Goal: Task Accomplishment & Management: Manage account settings

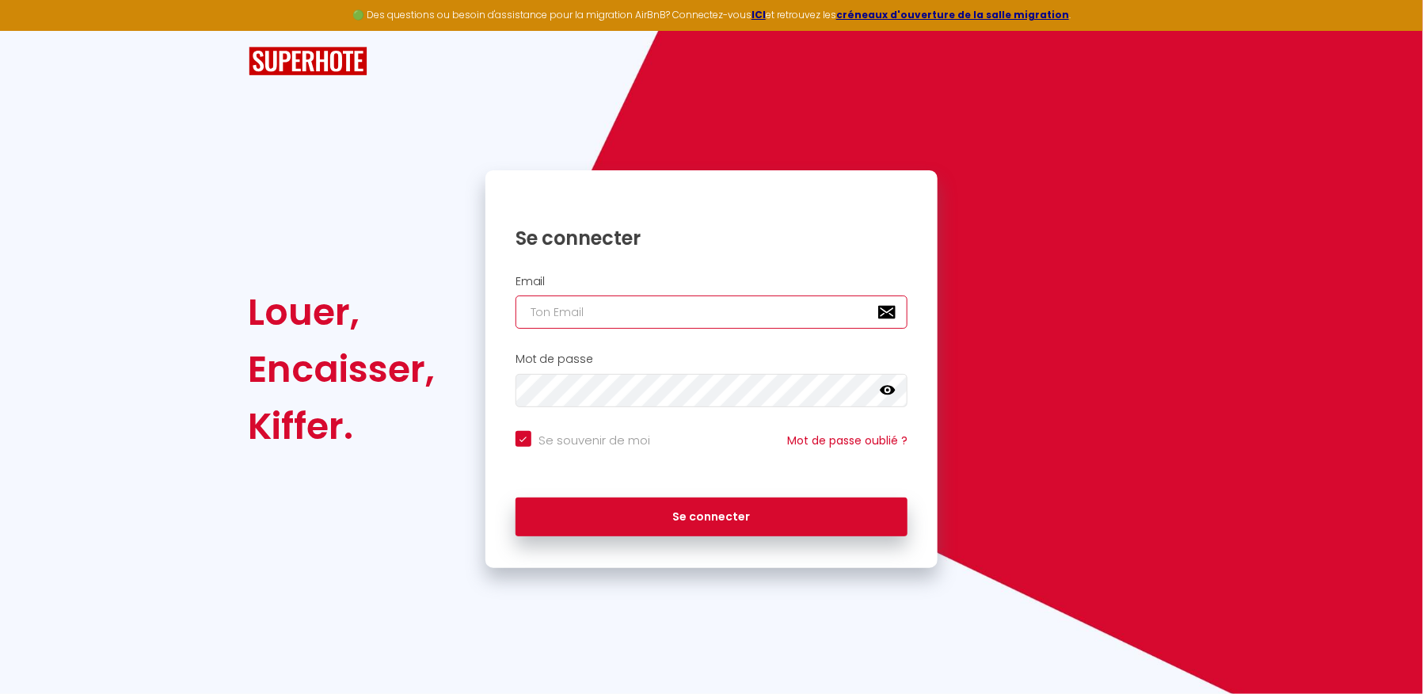
click at [581, 311] on input "email" at bounding box center [712, 311] width 393 height 33
type input "[EMAIL_ADDRESS][DOMAIN_NAME]"
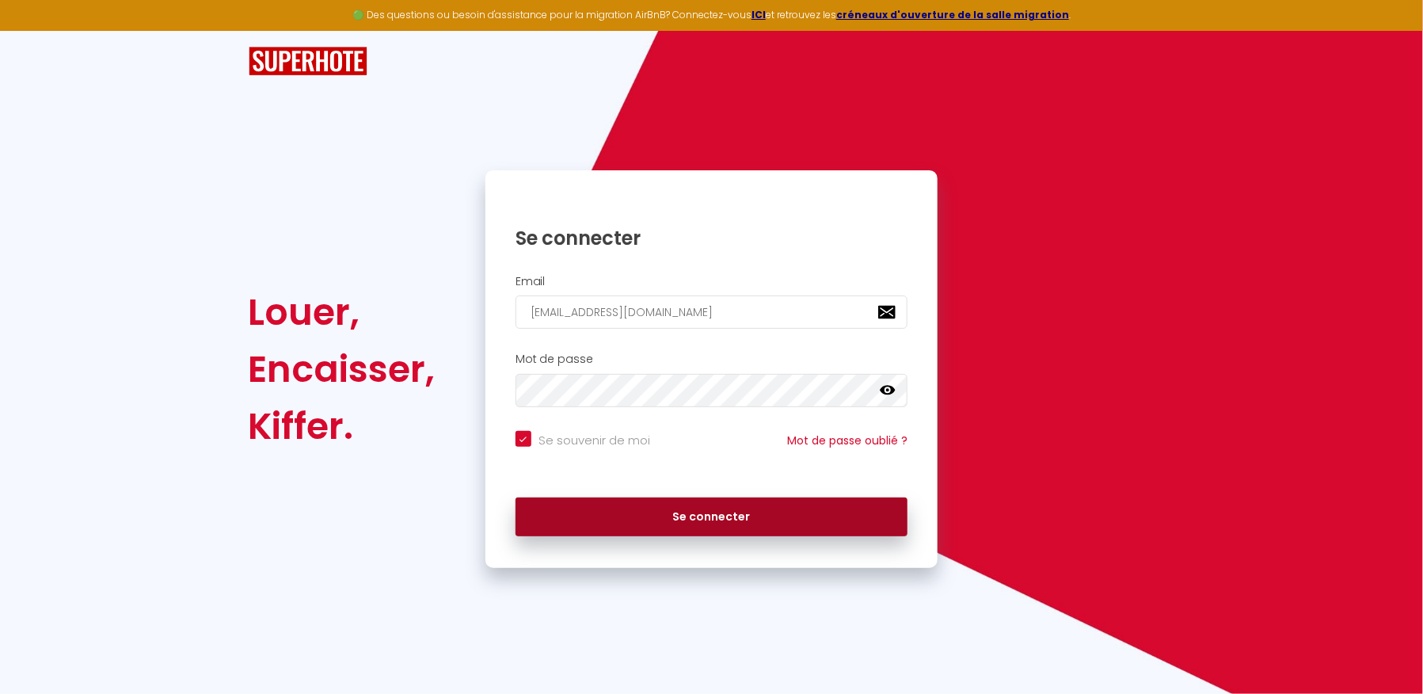
click at [633, 510] on button "Se connecter" at bounding box center [712, 517] width 393 height 40
checkbox input "true"
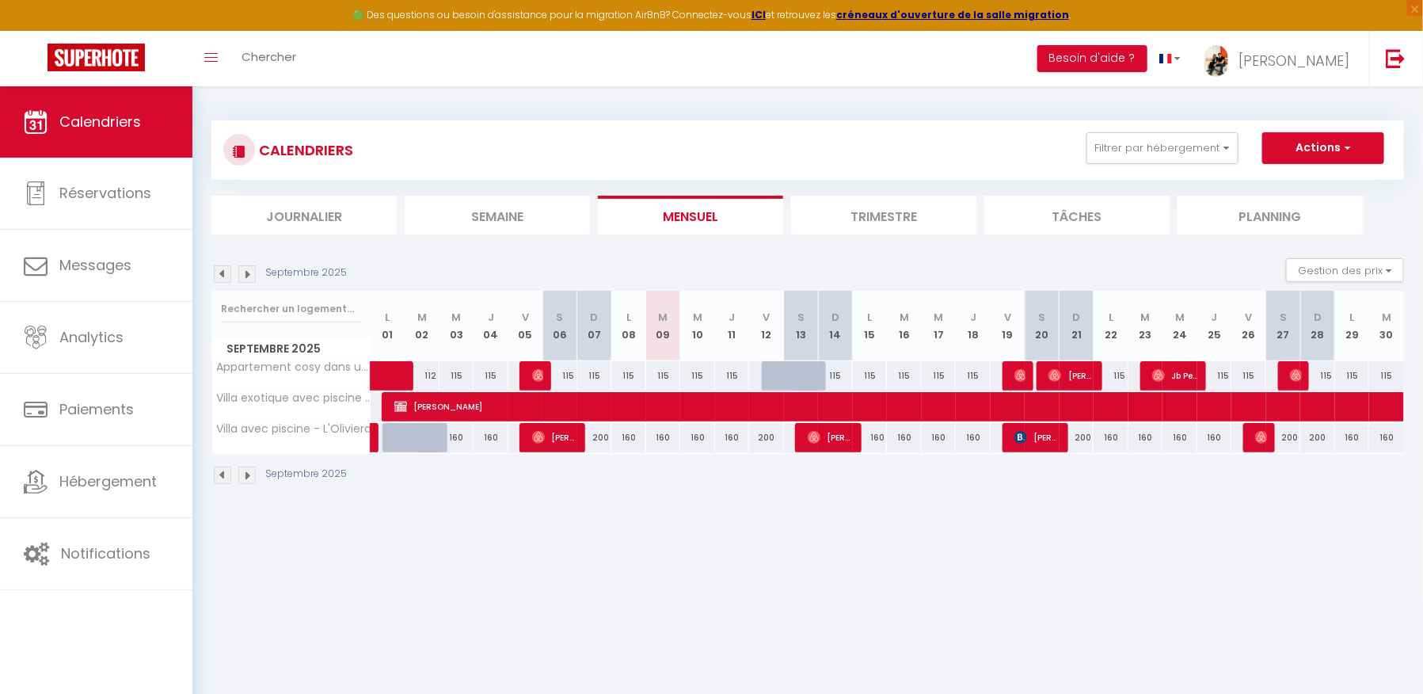
click at [246, 279] on img at bounding box center [246, 273] width 17 height 17
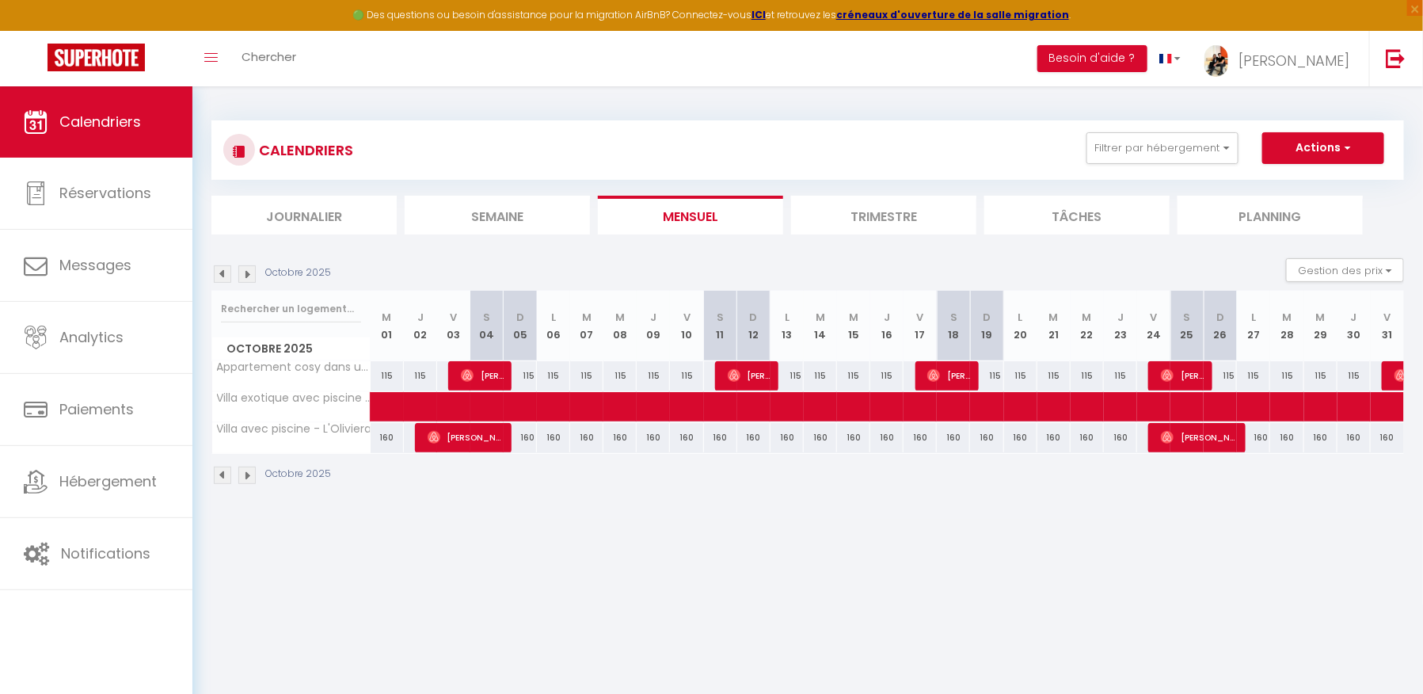
click at [382, 438] on div "160" at bounding box center [387, 437] width 33 height 29
type input "160"
type input "Mer 01 Octobre 2025"
type input "Jeu 02 Octobre 2025"
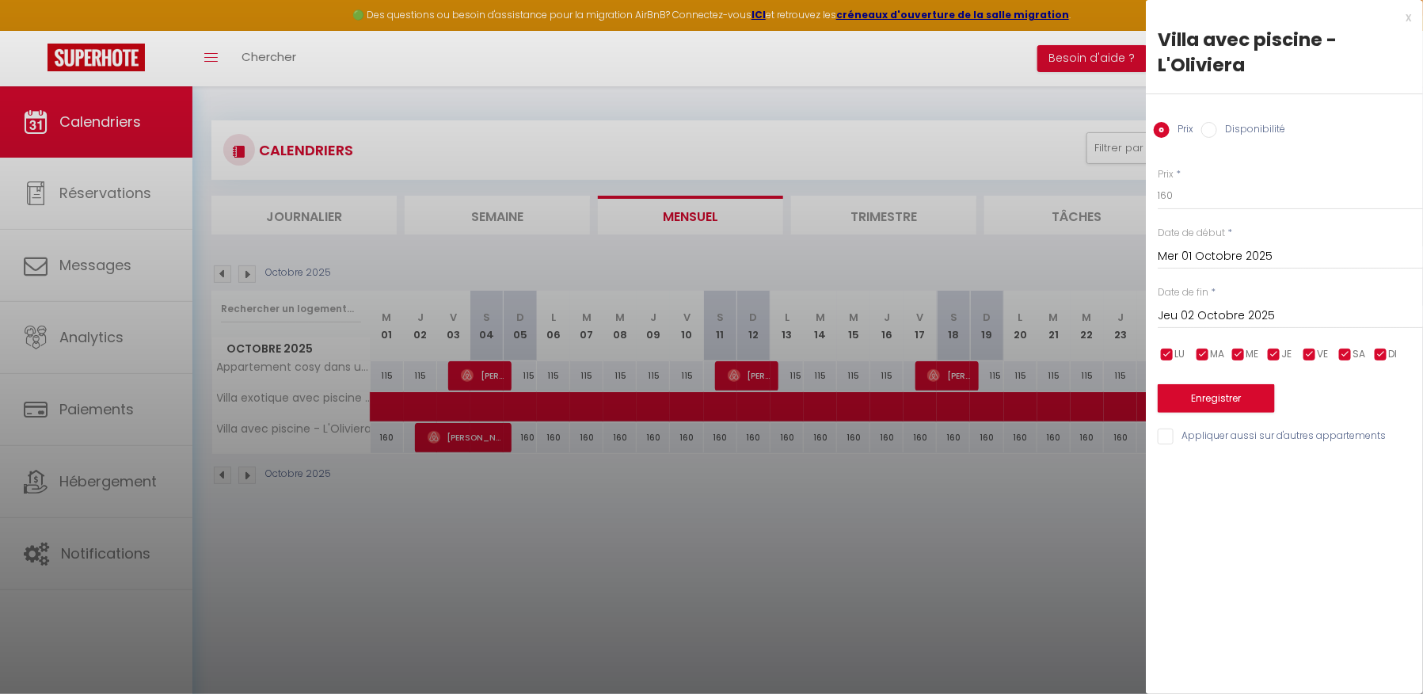
click at [1410, 17] on div "x" at bounding box center [1278, 17] width 265 height 19
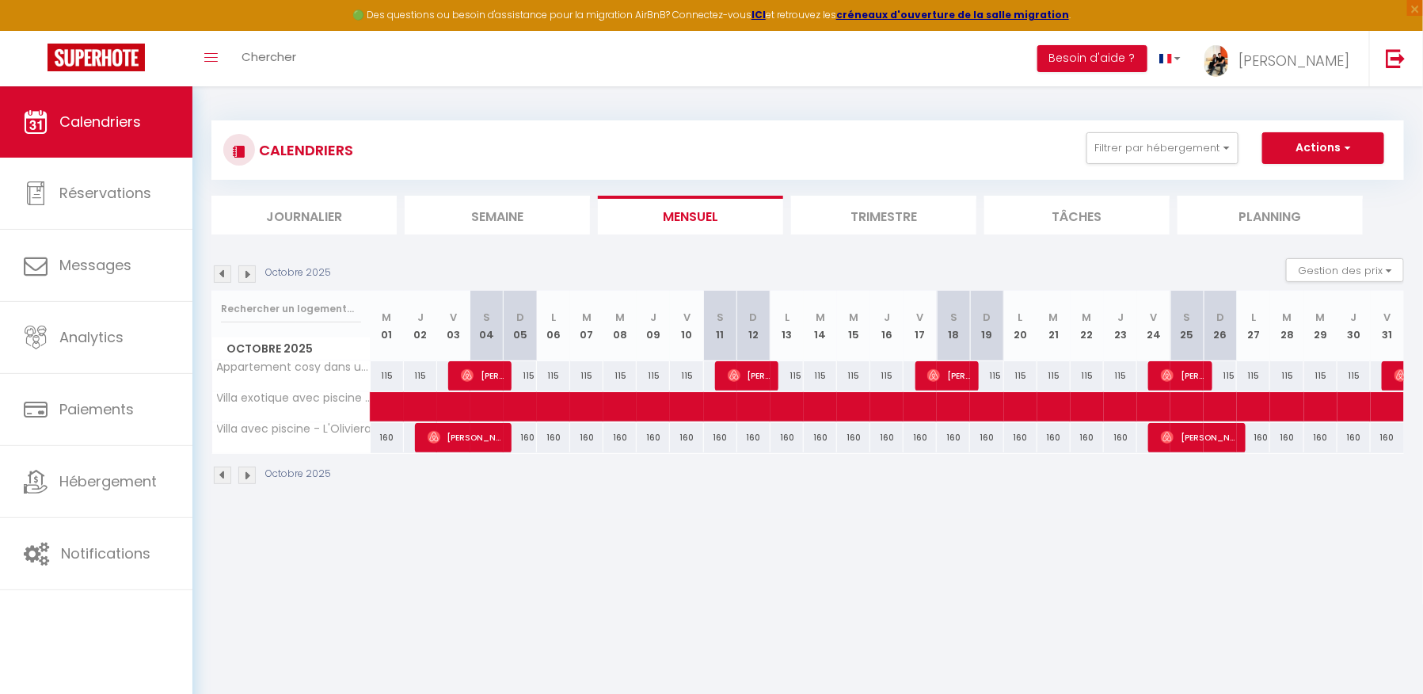
click at [221, 271] on img at bounding box center [222, 273] width 17 height 17
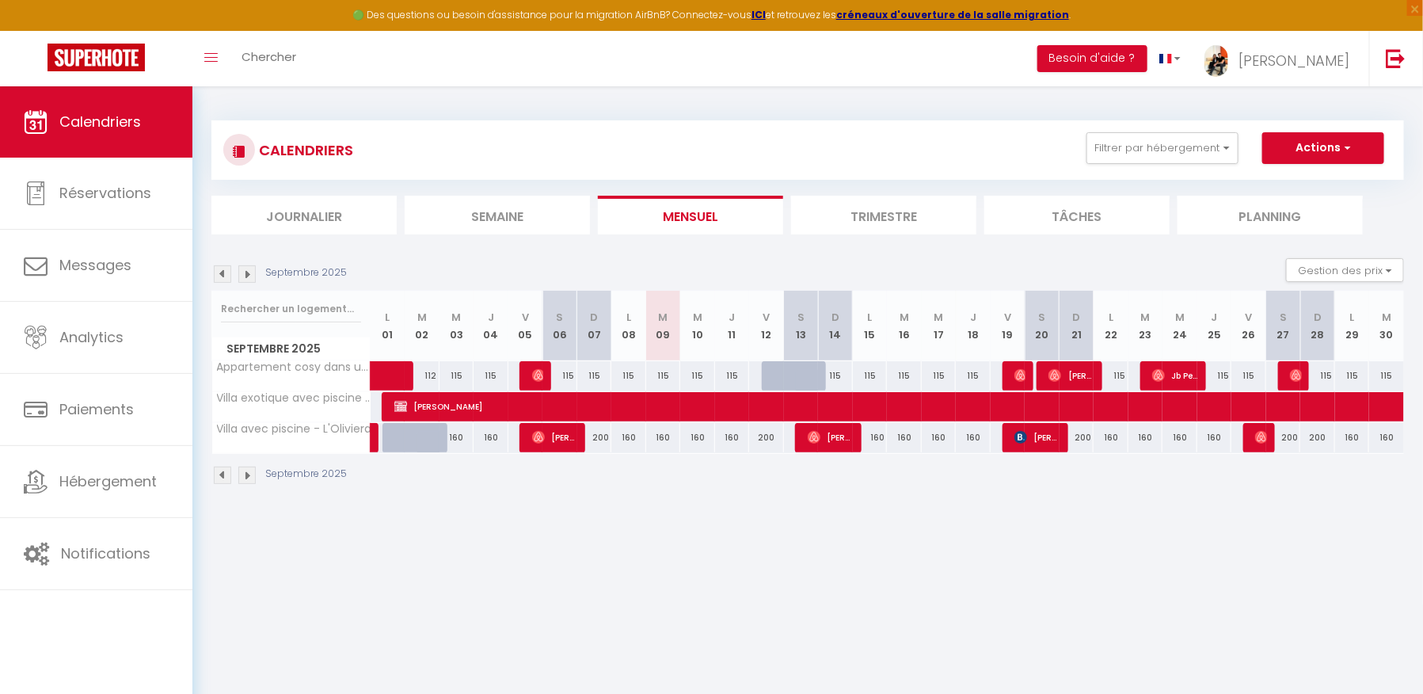
click at [455, 435] on div "160" at bounding box center [457, 437] width 35 height 29
type input "160"
type input "Mer 03 Septembre 2025"
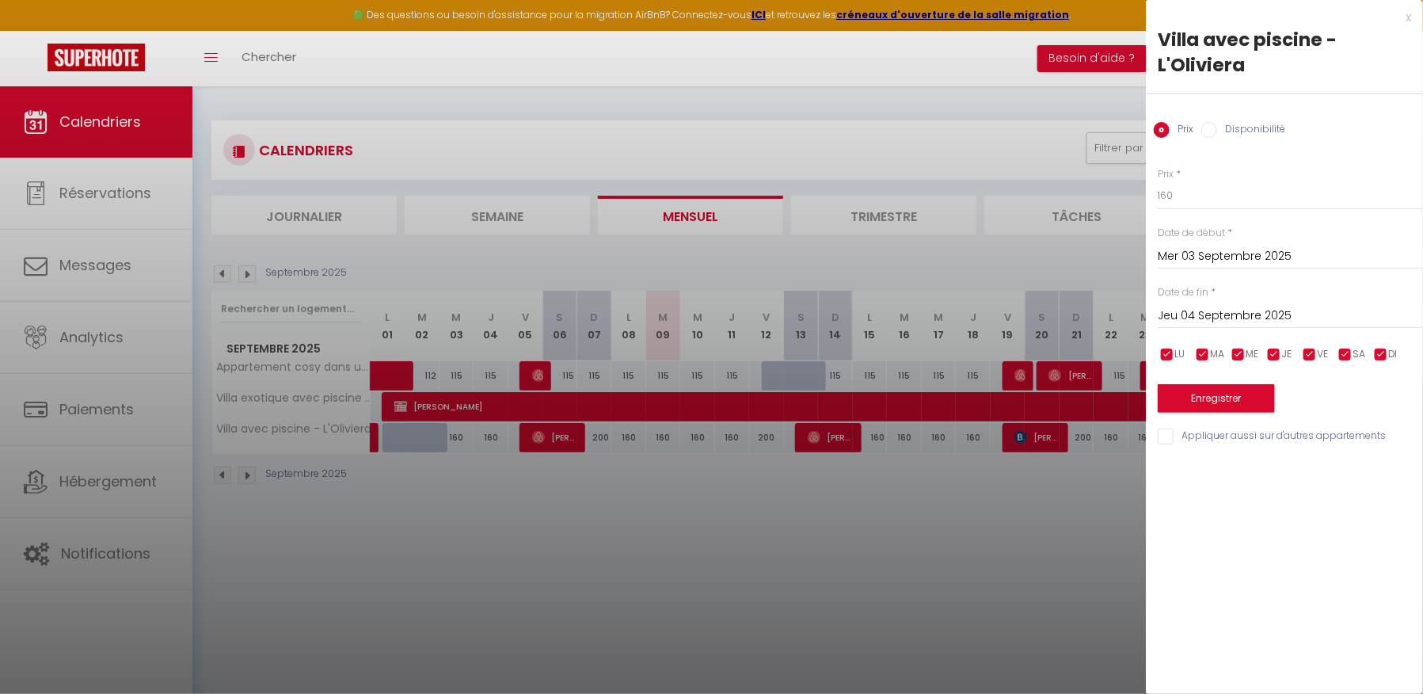
click at [1248, 310] on input "Jeu 04 Septembre 2025" at bounding box center [1290, 316] width 265 height 21
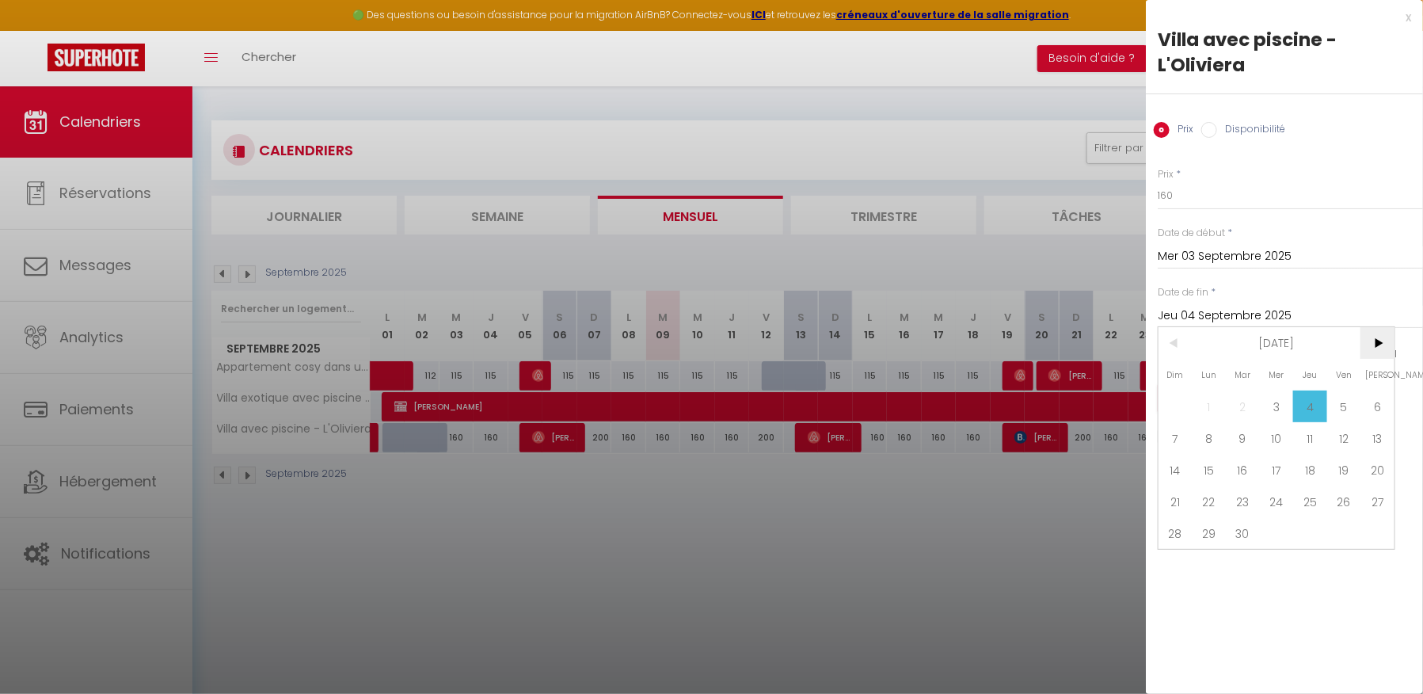
click at [1386, 343] on span ">" at bounding box center [1378, 343] width 34 height 32
click at [1347, 521] on span "31" at bounding box center [1345, 533] width 34 height 32
type input "Ven 31 Octobre 2025"
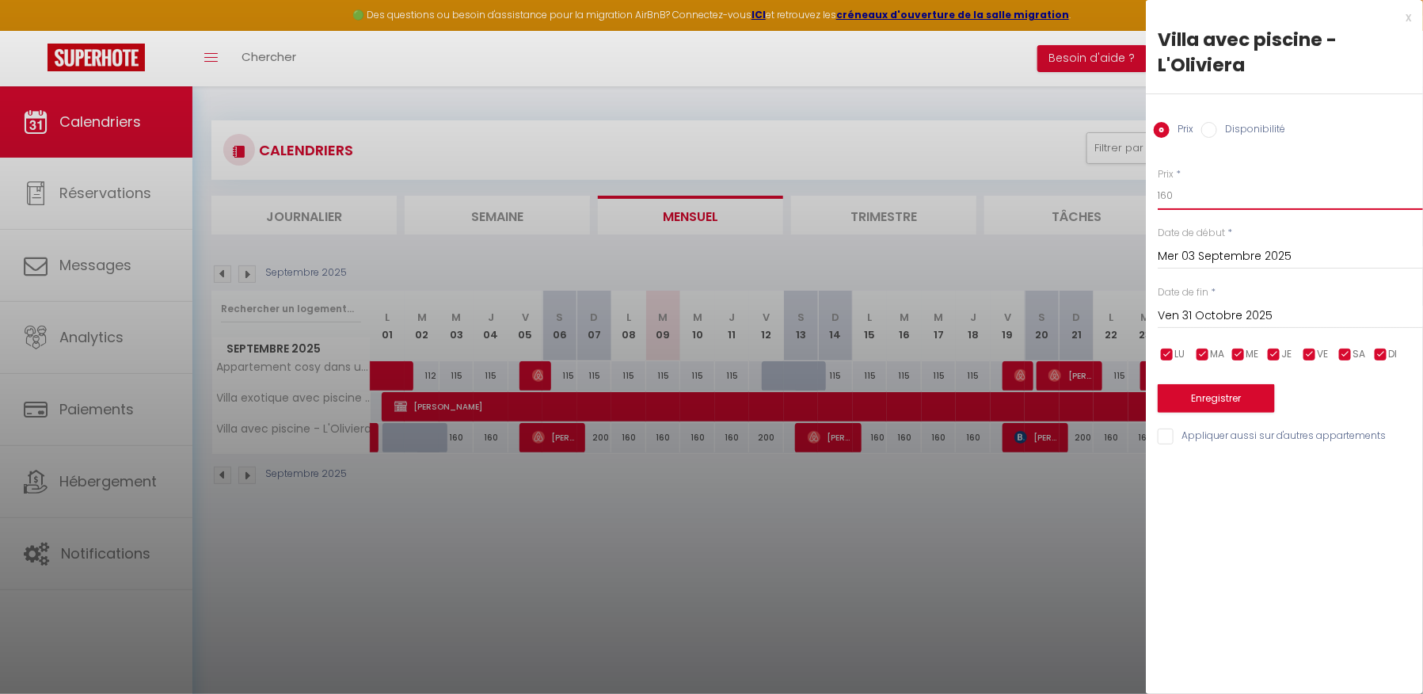
click at [1210, 198] on input "160" at bounding box center [1290, 195] width 265 height 29
type input "1"
type input "190"
click at [1213, 398] on button "Enregistrer" at bounding box center [1216, 398] width 117 height 29
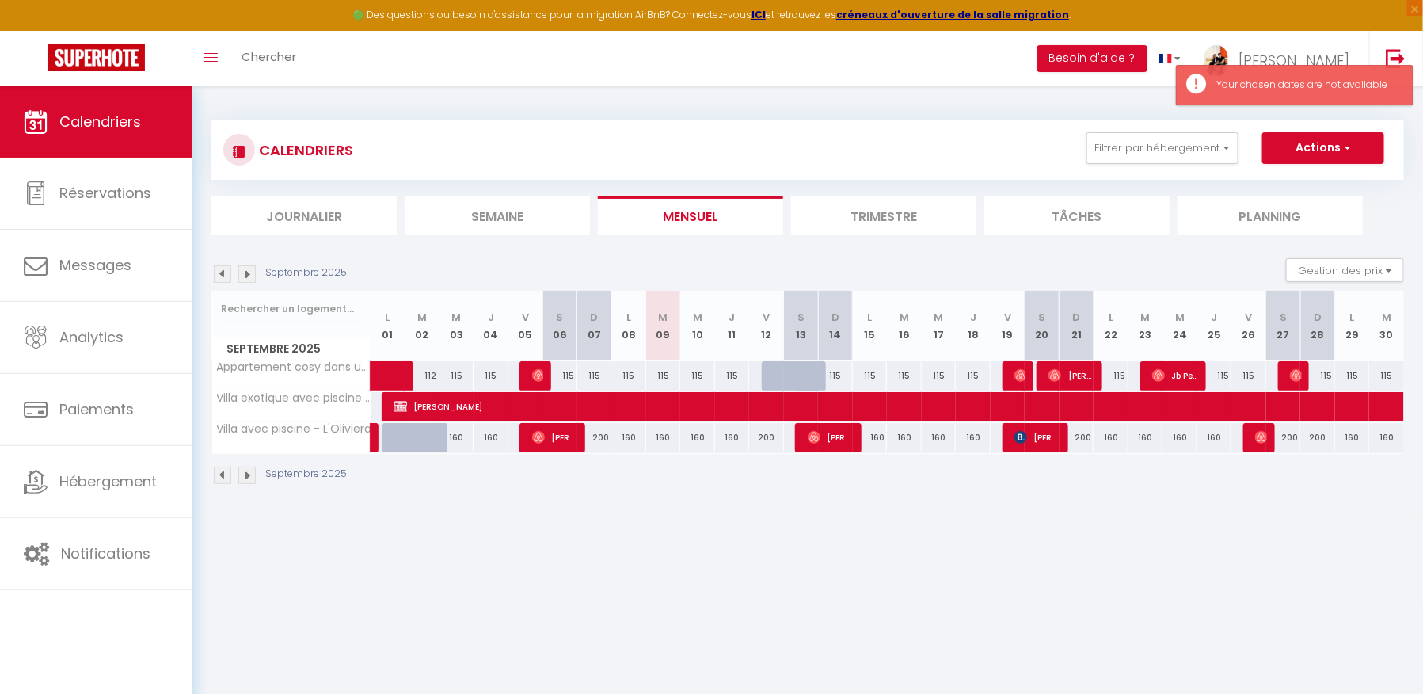
click at [696, 436] on div "160" at bounding box center [697, 437] width 35 height 29
type input "160"
type input "Mer 10 Septembre 2025"
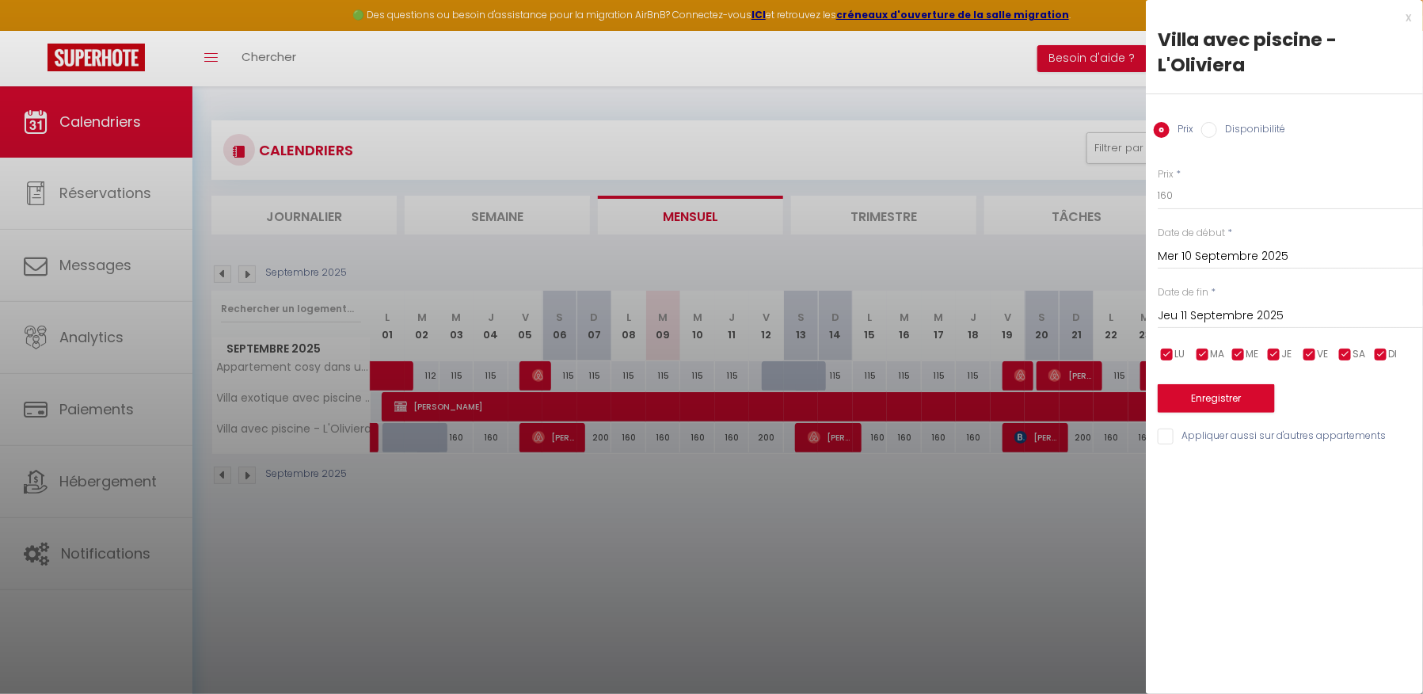
click at [1250, 319] on input "Jeu 11 Septembre 2025" at bounding box center [1290, 316] width 265 height 21
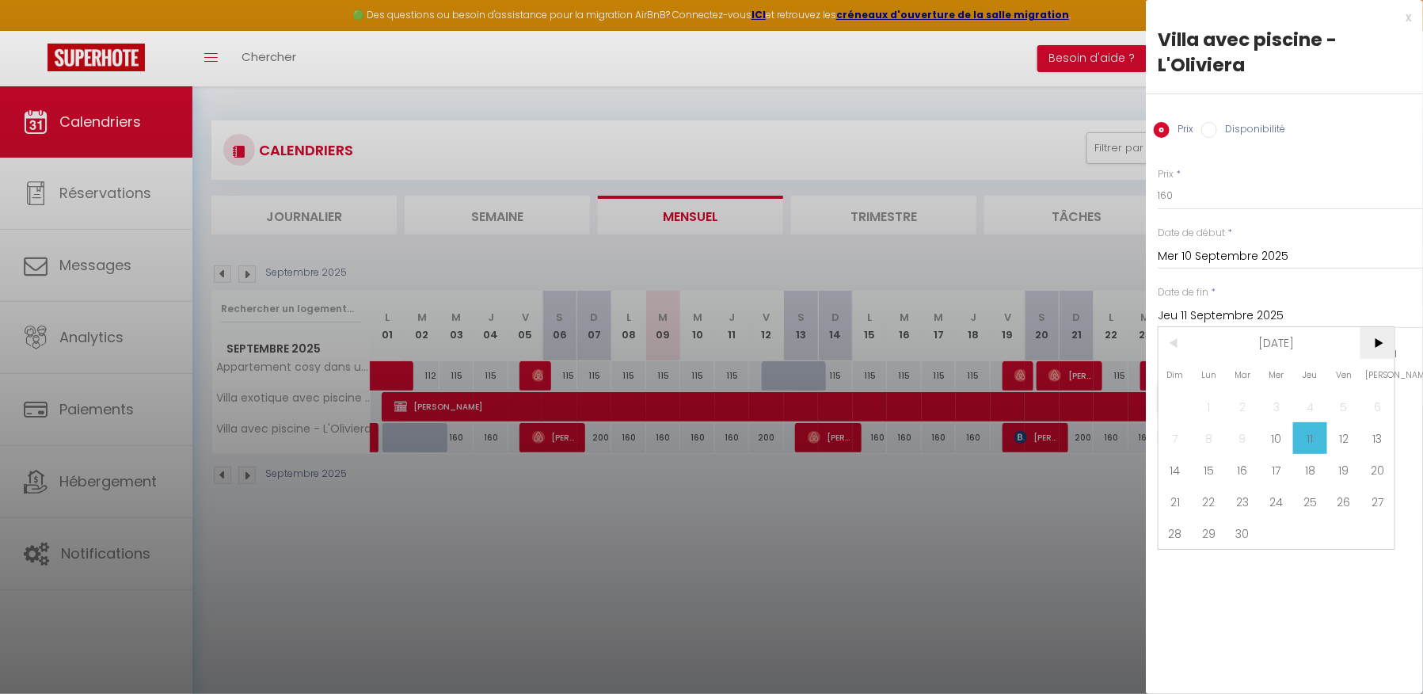
click at [1384, 350] on span ">" at bounding box center [1378, 343] width 34 height 32
click at [1337, 531] on span "31" at bounding box center [1345, 533] width 34 height 32
type input "Ven 31 Octobre 2025"
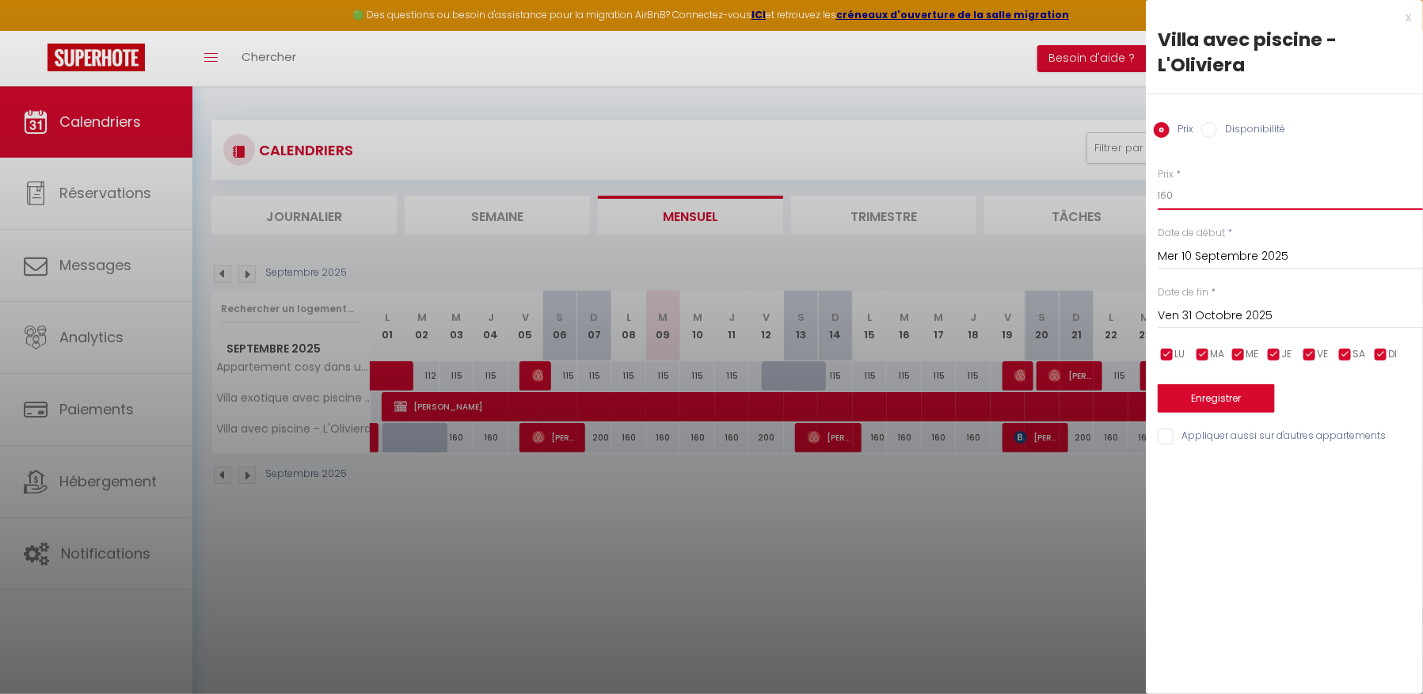
click at [1181, 200] on input "160" at bounding box center [1290, 195] width 265 height 29
type input "190"
click at [1194, 402] on button "Enregistrer" at bounding box center [1216, 398] width 117 height 29
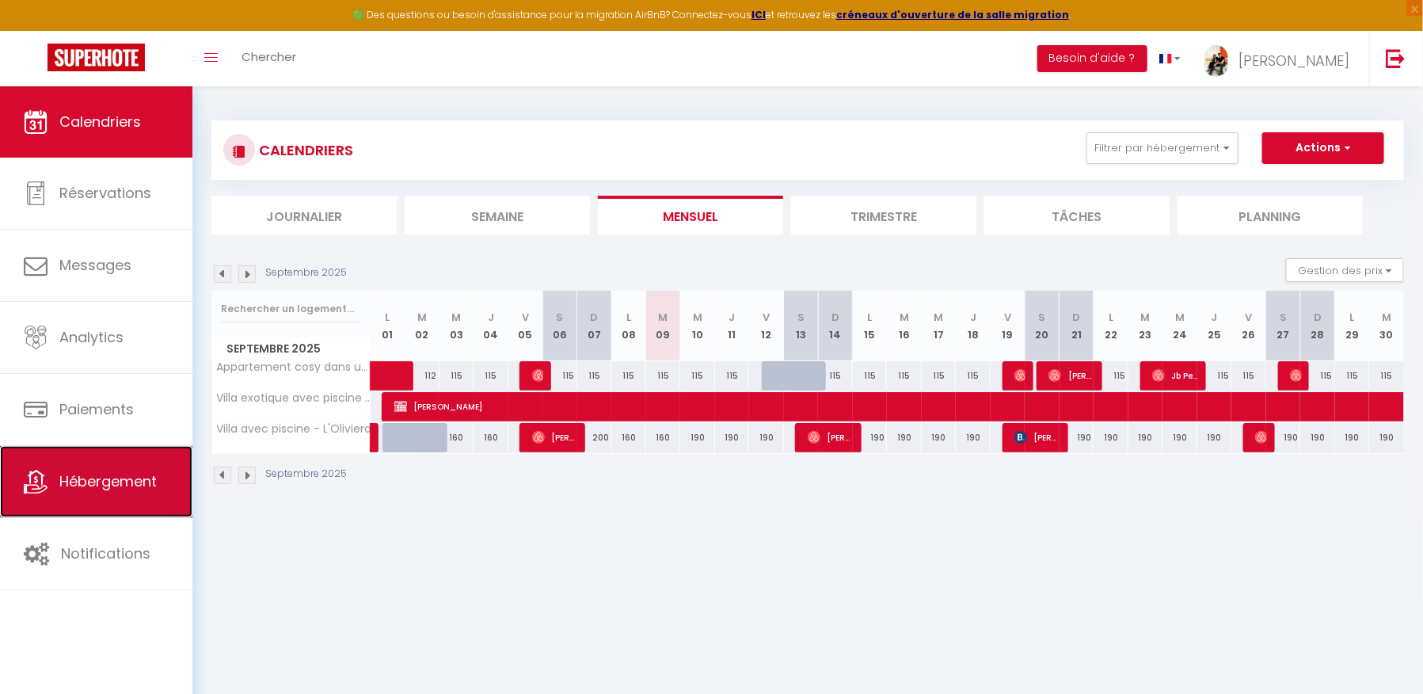
click at [91, 493] on link "Hébergement" at bounding box center [96, 481] width 192 height 71
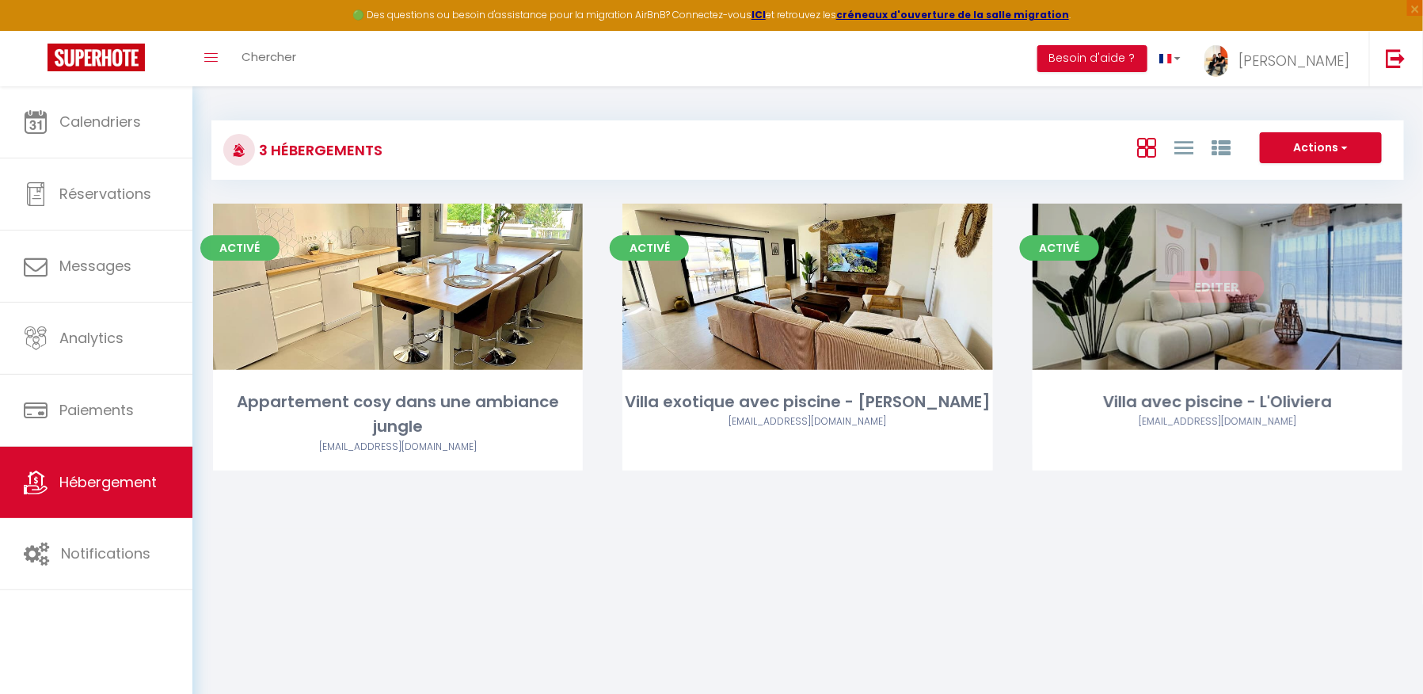
click at [1217, 288] on link "Editer" at bounding box center [1217, 287] width 95 height 32
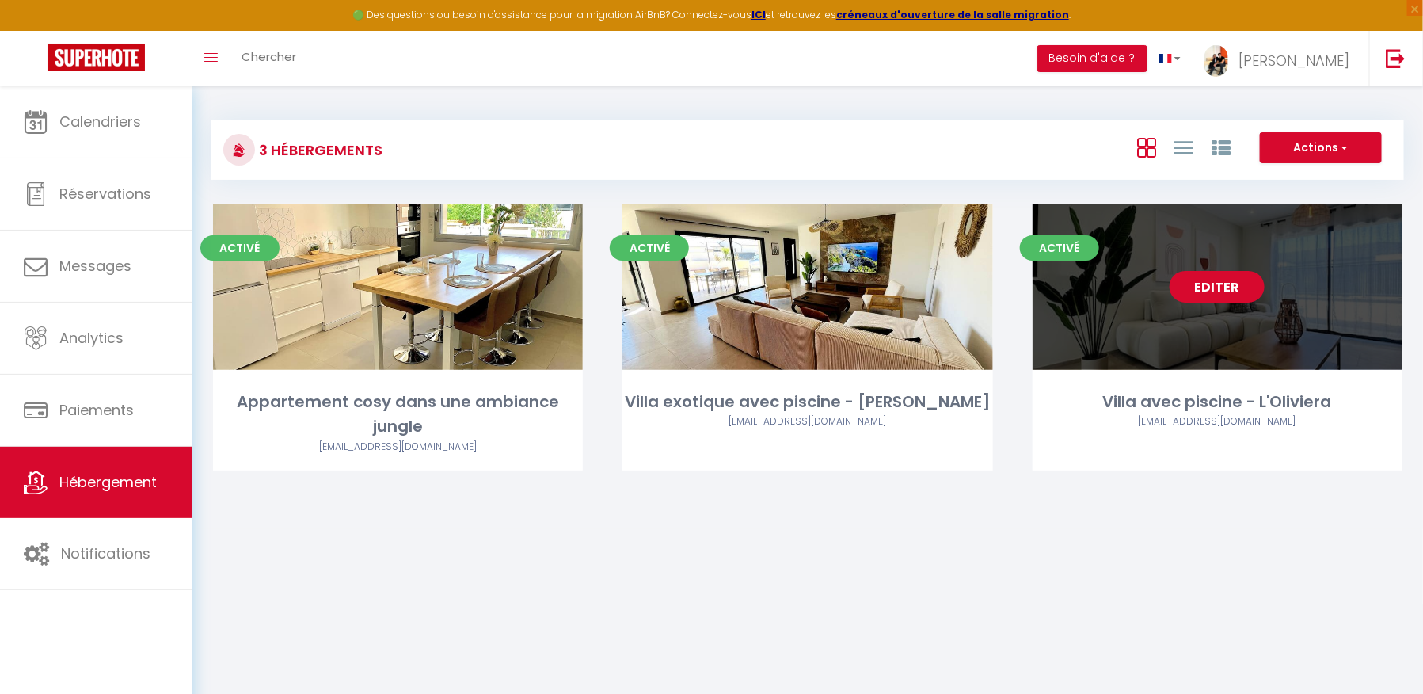
click at [1213, 291] on link "Editer" at bounding box center [1217, 287] width 95 height 32
select select "3"
select select "2"
select select "1"
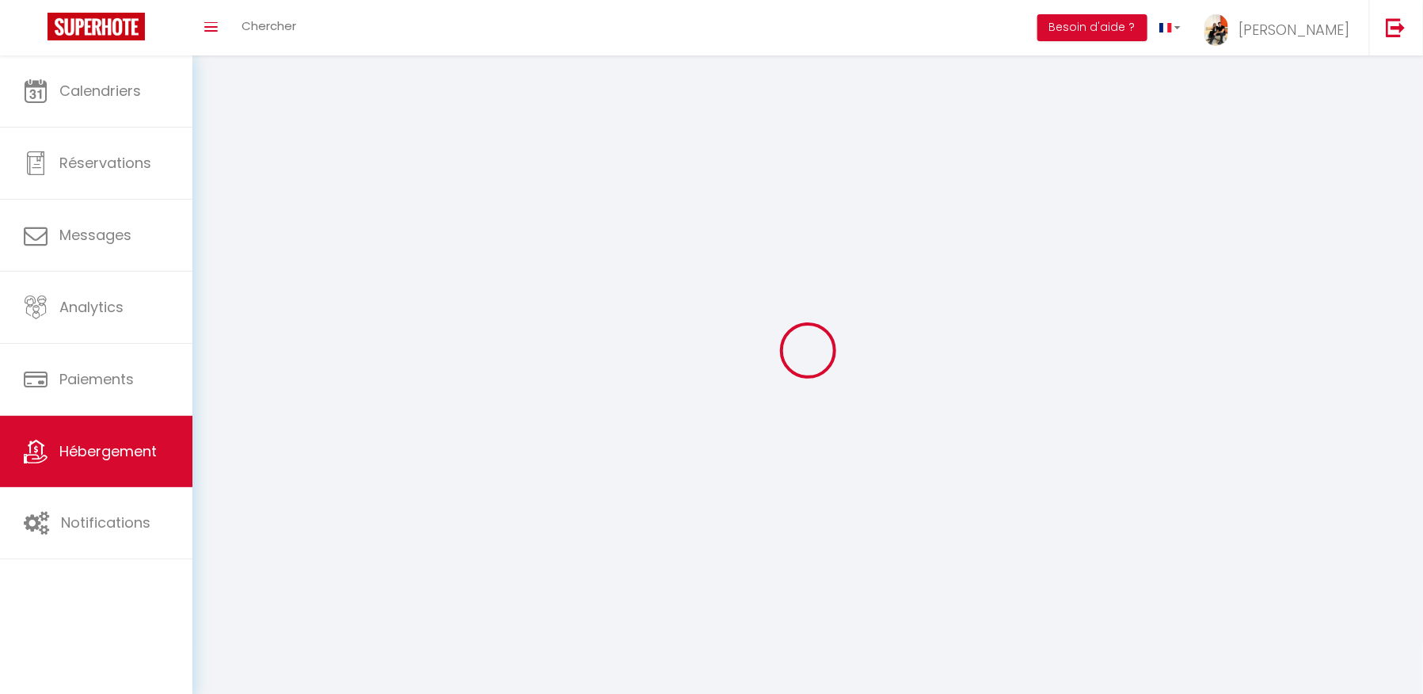
select select
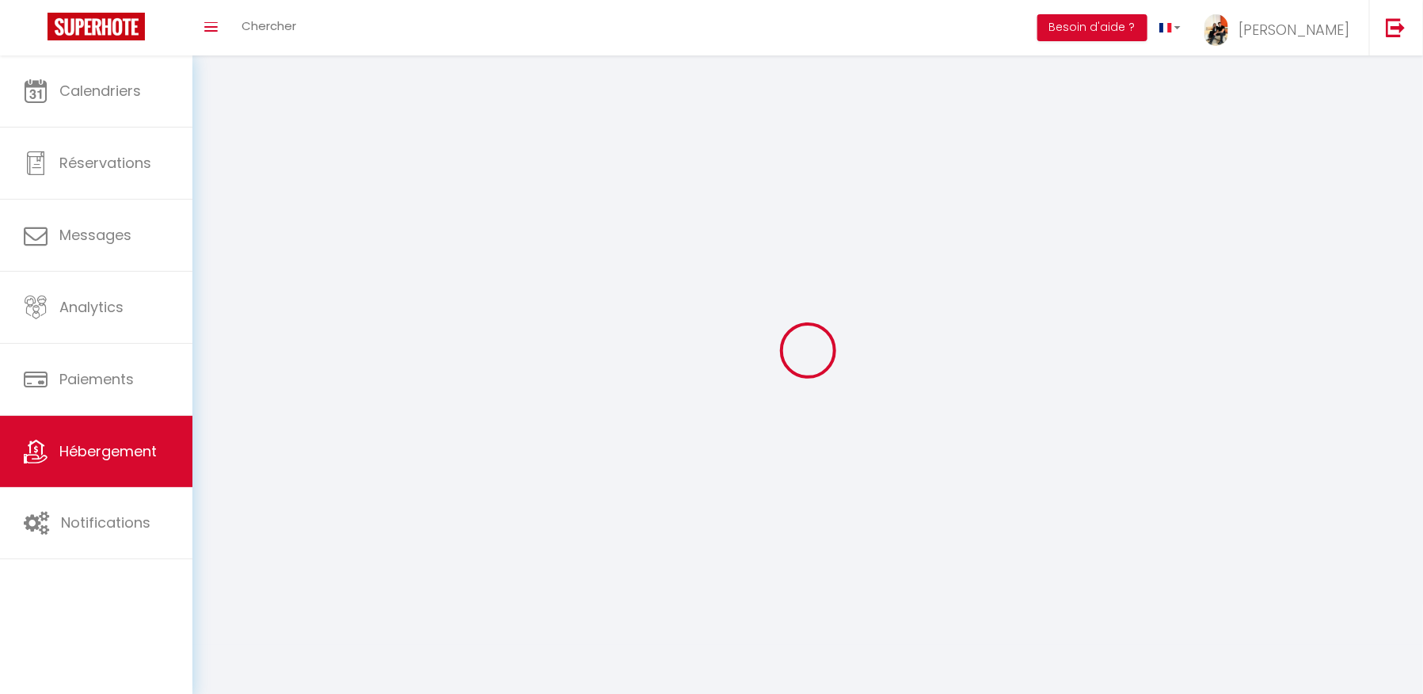
checkbox input "false"
select select
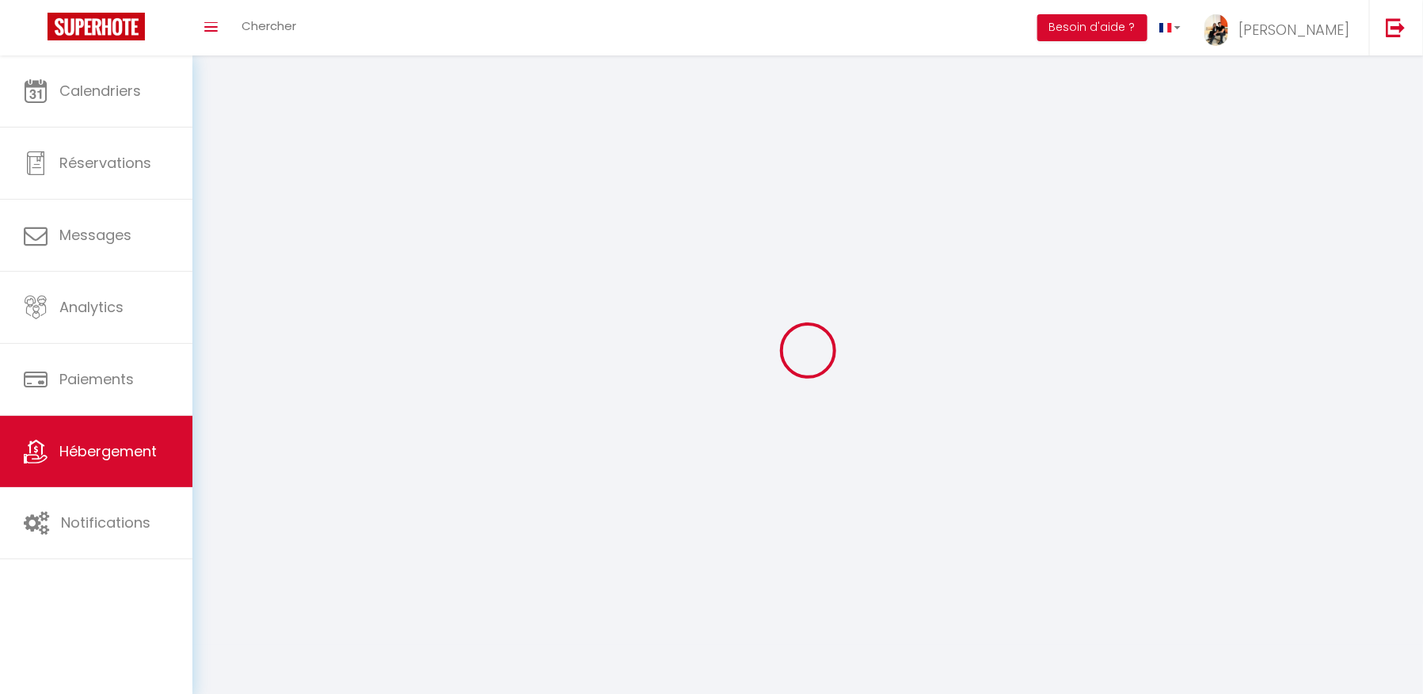
select select
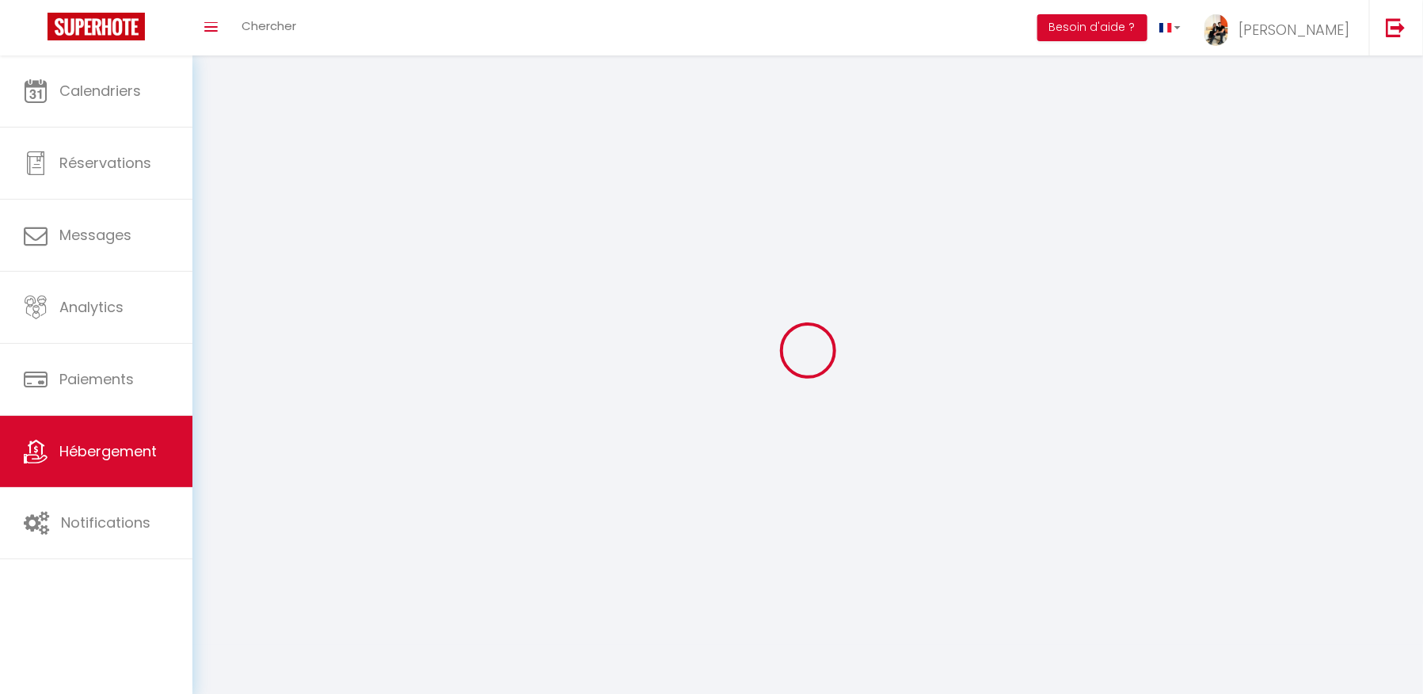
select select
checkbox input "false"
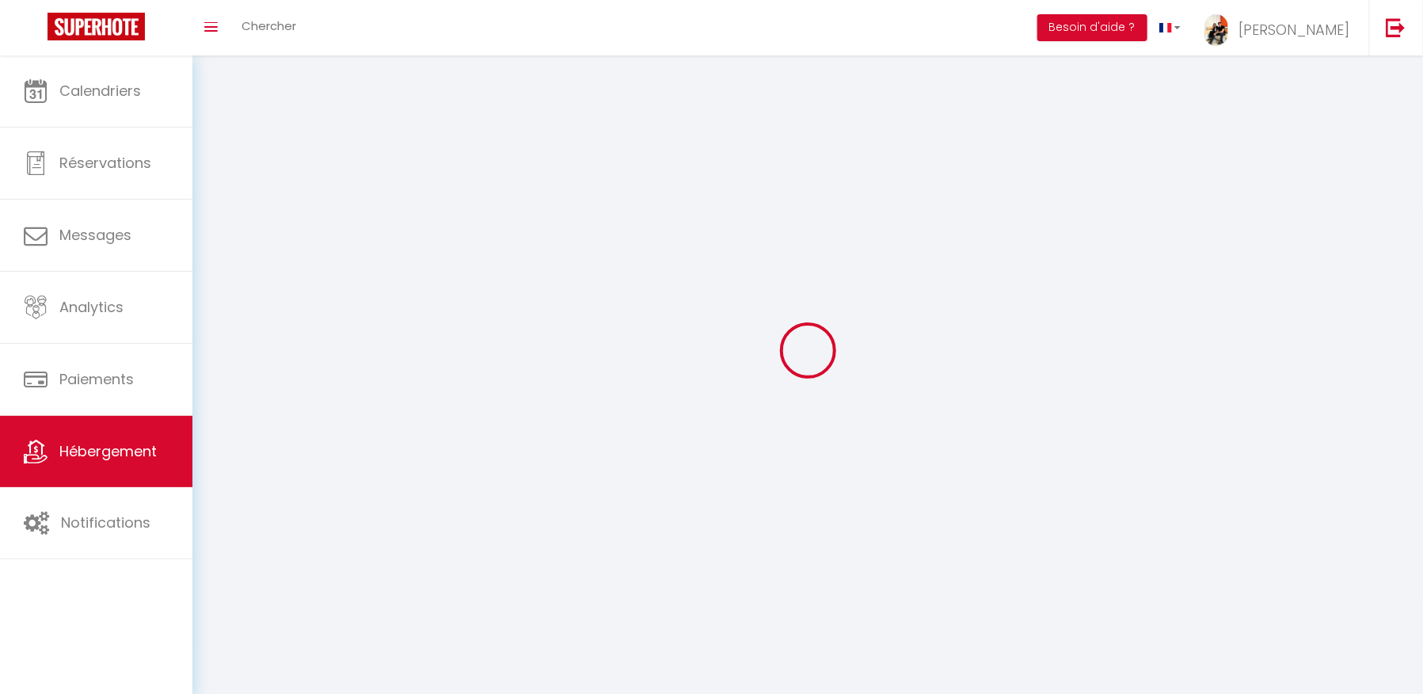
select select
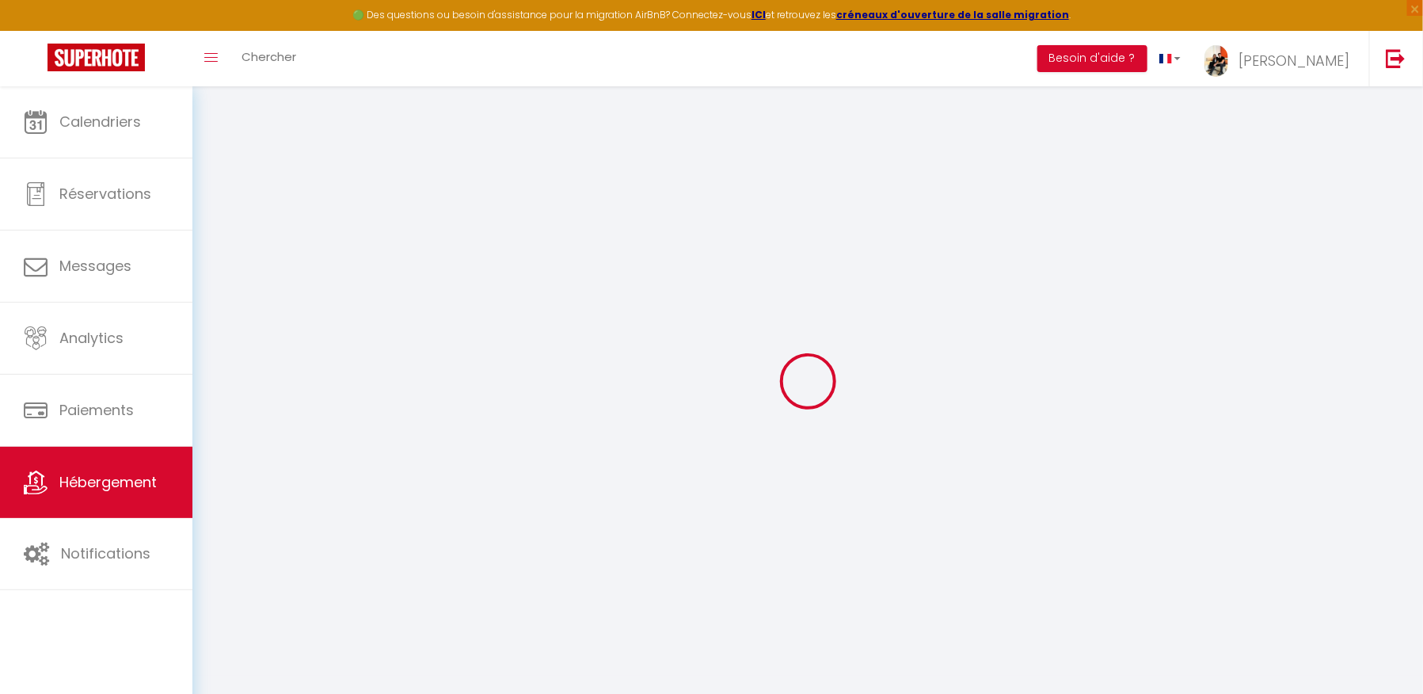
select select "6986-1460145767718462267"
select select
checkbox input "false"
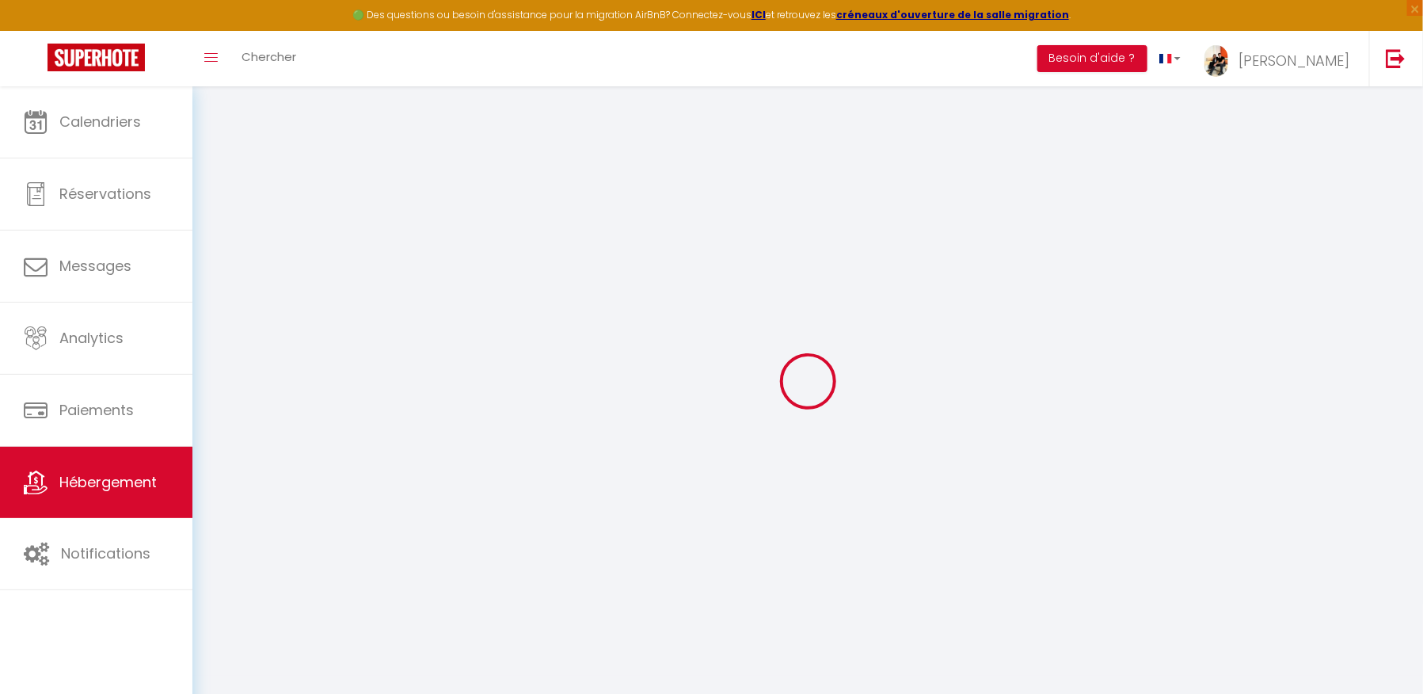
checkbox input "false"
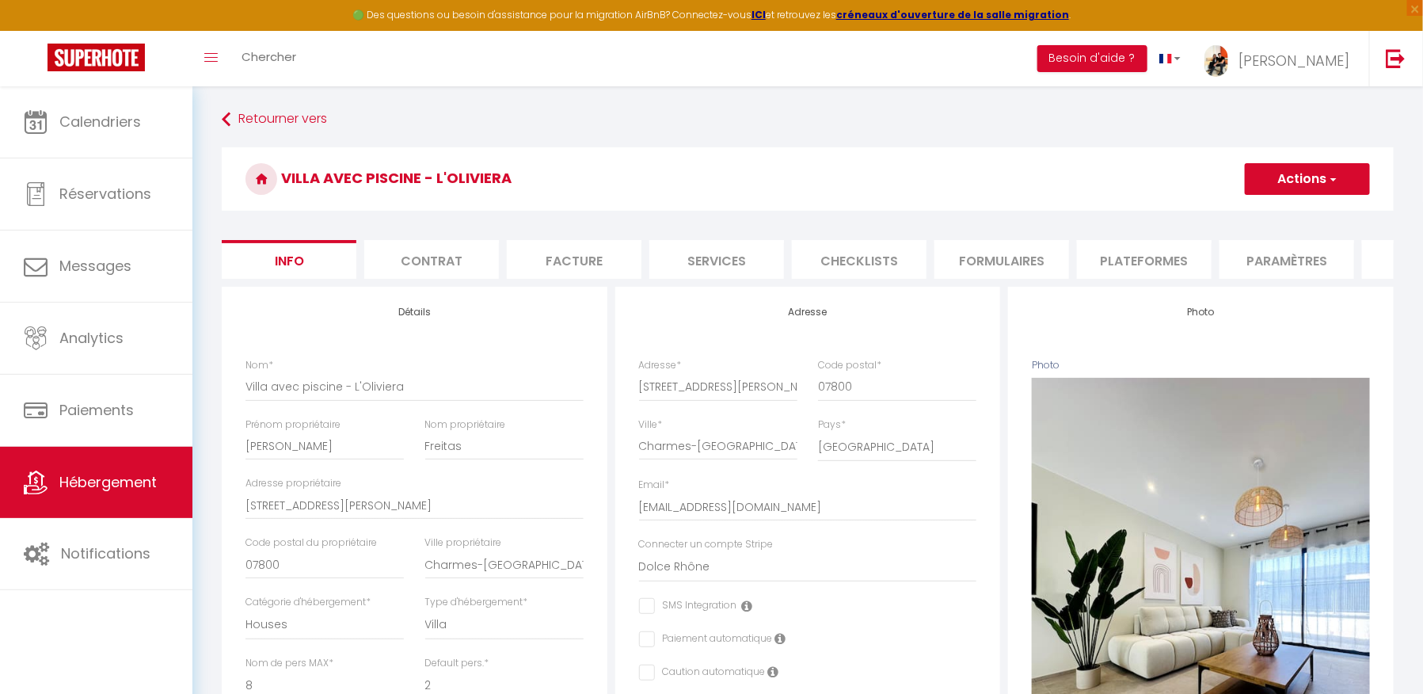
click at [1149, 259] on li "Plateformes" at bounding box center [1144, 259] width 135 height 39
select select
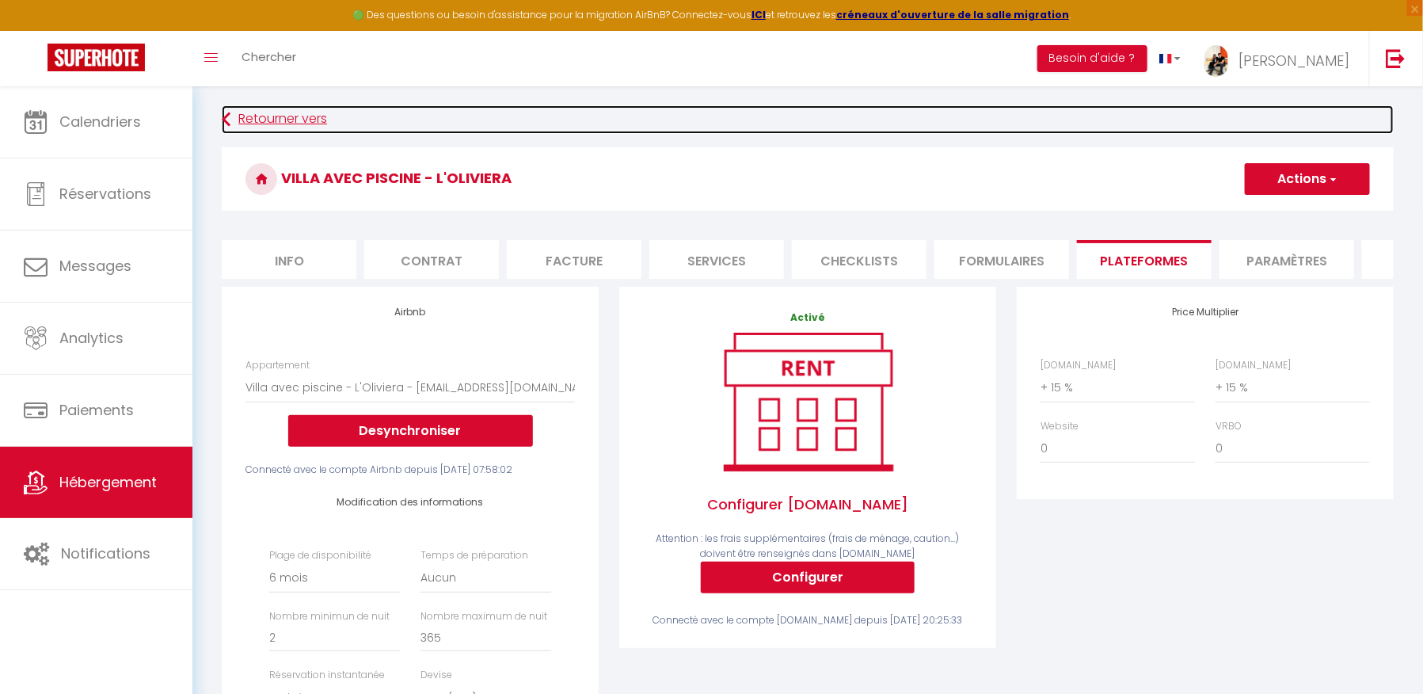
click at [232, 115] on link "Retourner vers" at bounding box center [808, 119] width 1172 height 29
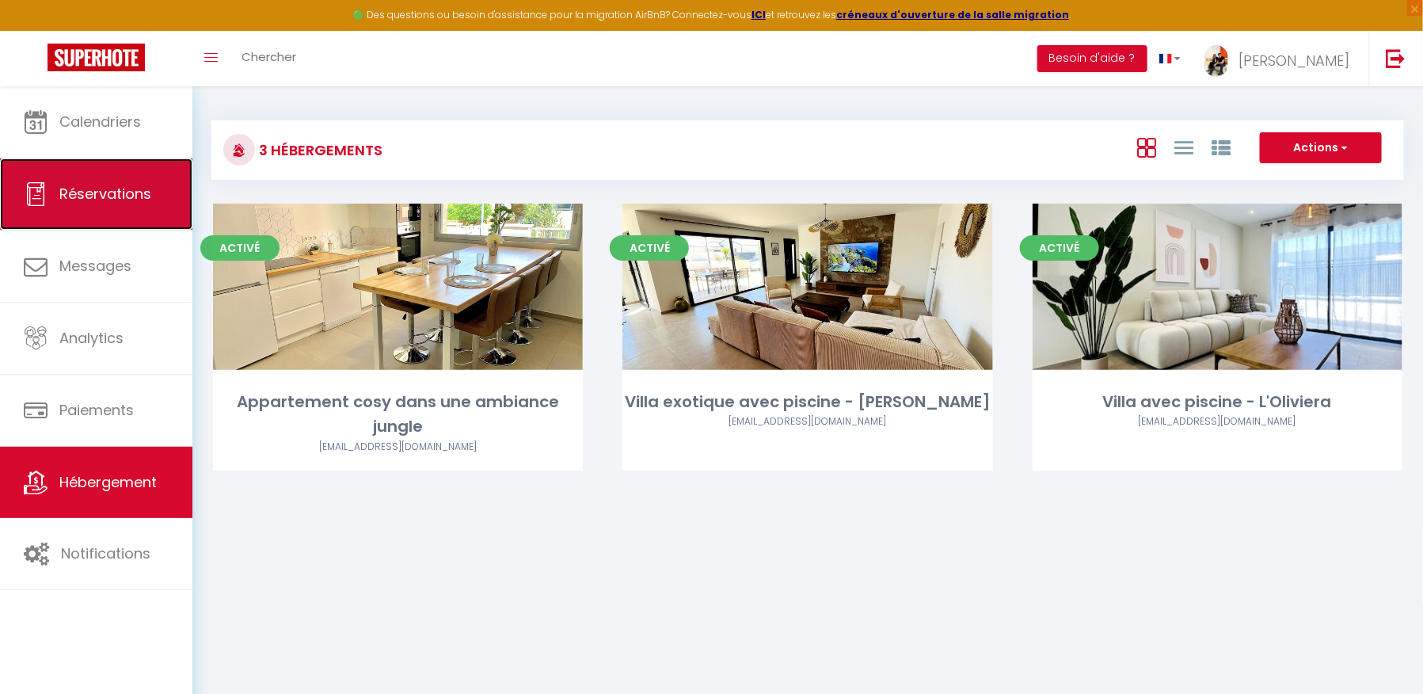
click at [92, 217] on link "Réservations" at bounding box center [96, 193] width 192 height 71
select select "not_cancelled"
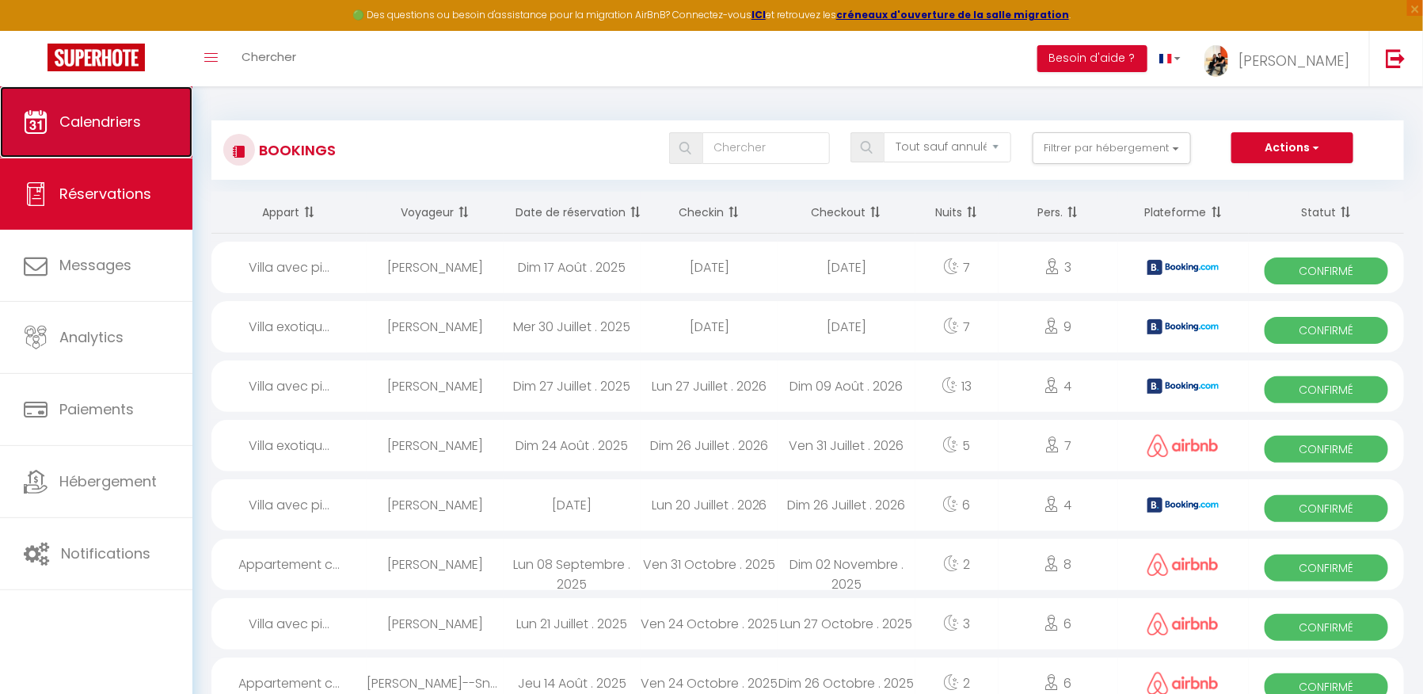
click at [90, 118] on span "Calendriers" at bounding box center [100, 122] width 82 height 20
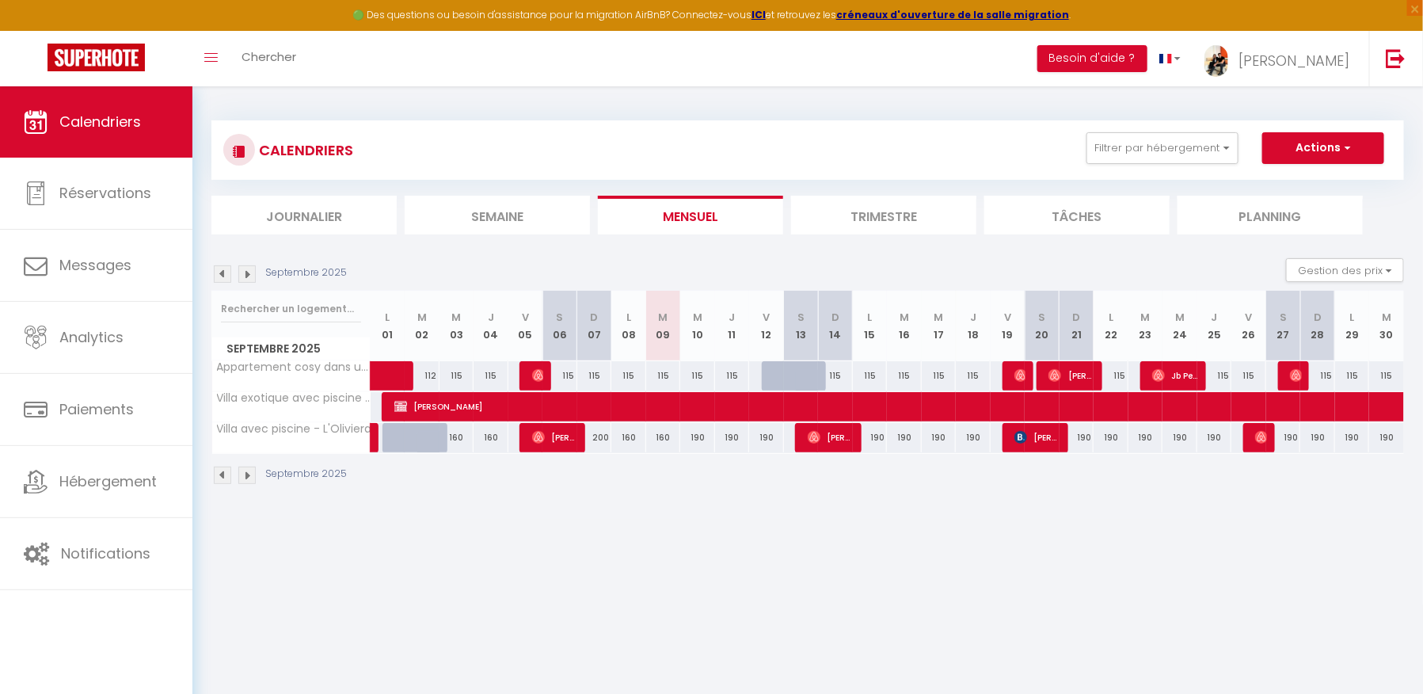
click at [252, 273] on img at bounding box center [246, 273] width 17 height 17
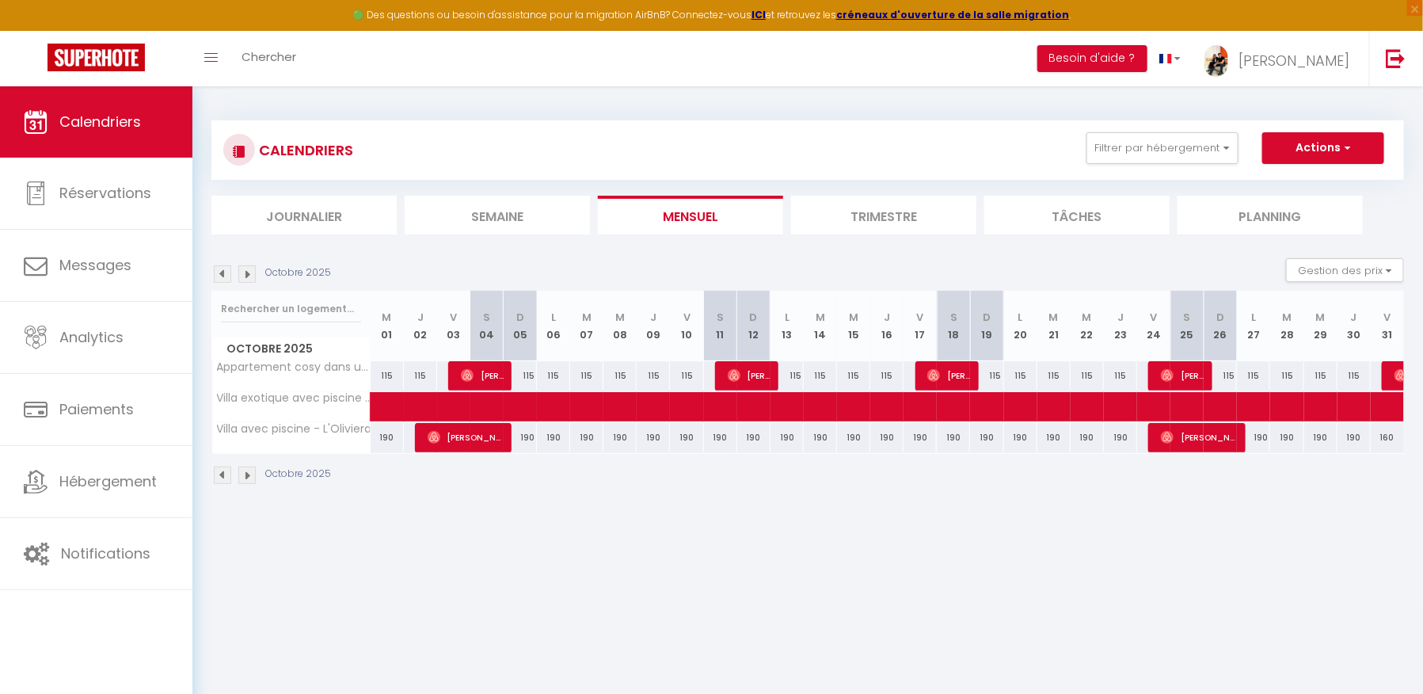
click at [252, 273] on img at bounding box center [246, 273] width 17 height 17
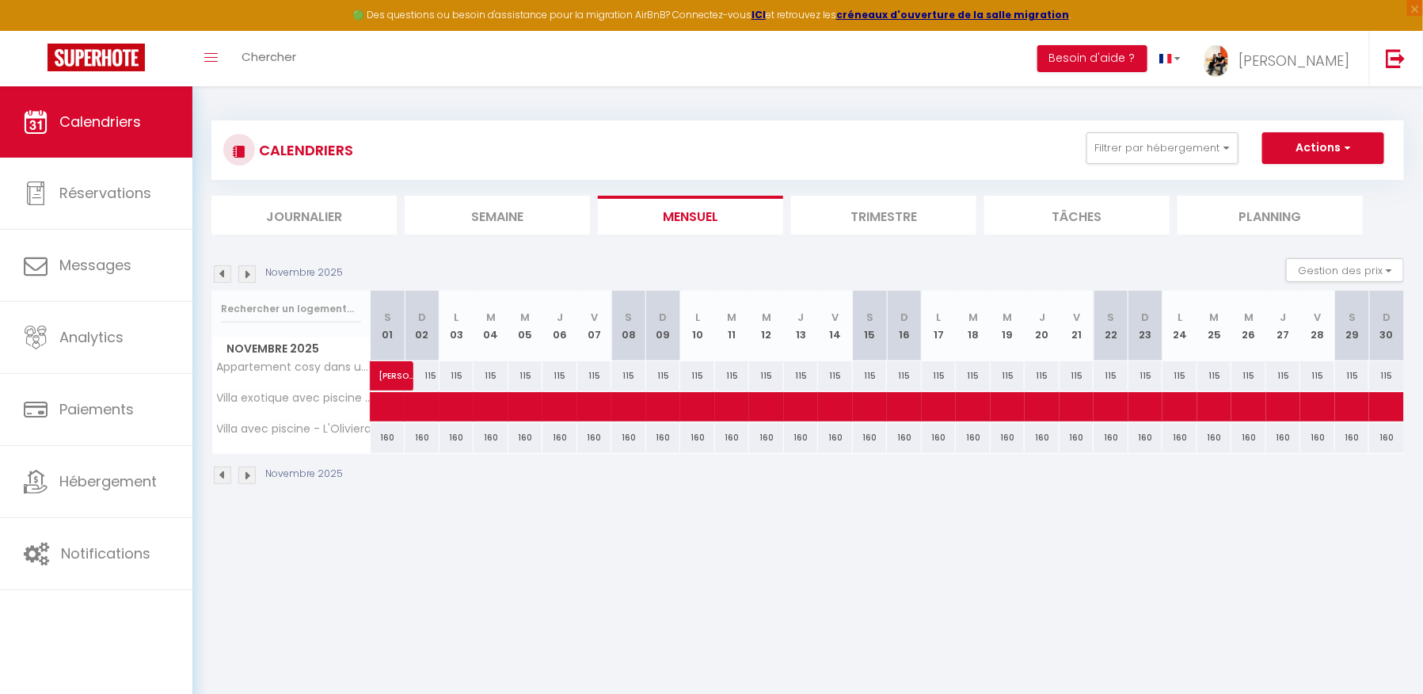
click at [223, 269] on img at bounding box center [222, 273] width 17 height 17
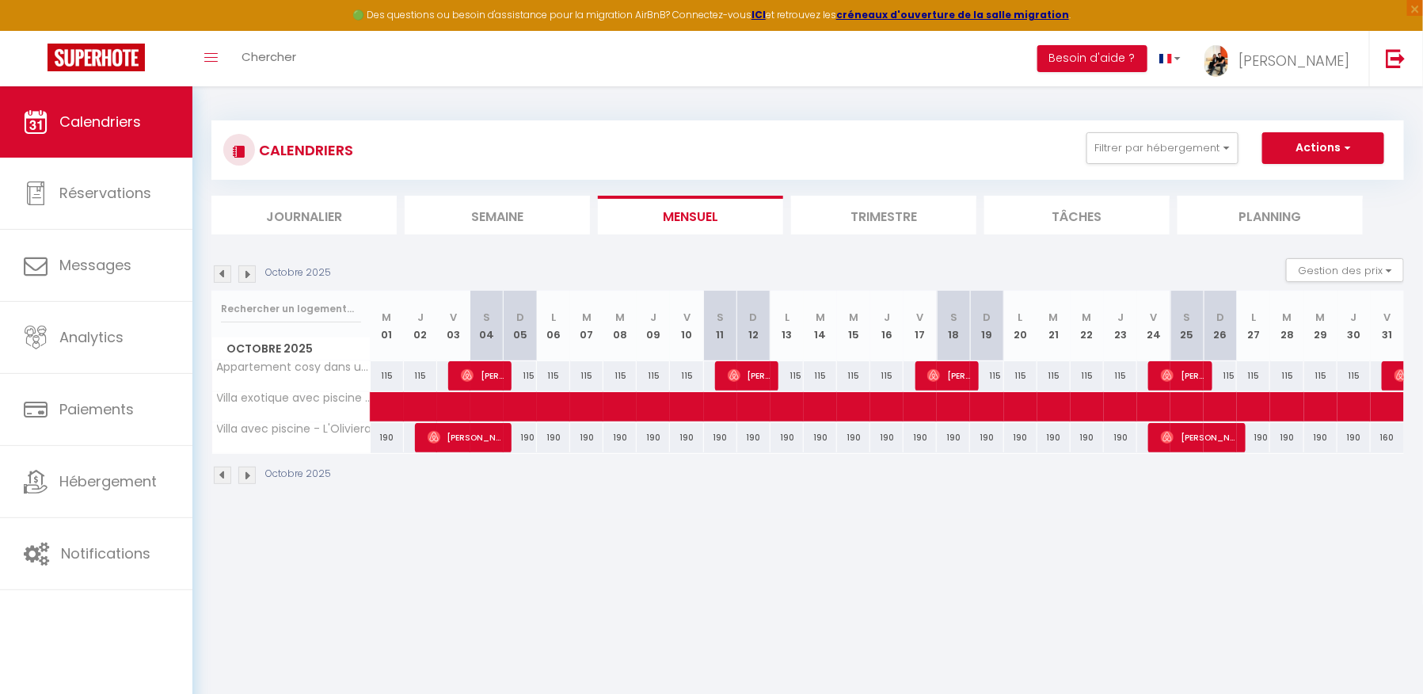
click at [1385, 437] on div "160" at bounding box center [1387, 437] width 33 height 29
type input "160"
type input "Ven 31 Octobre 2025"
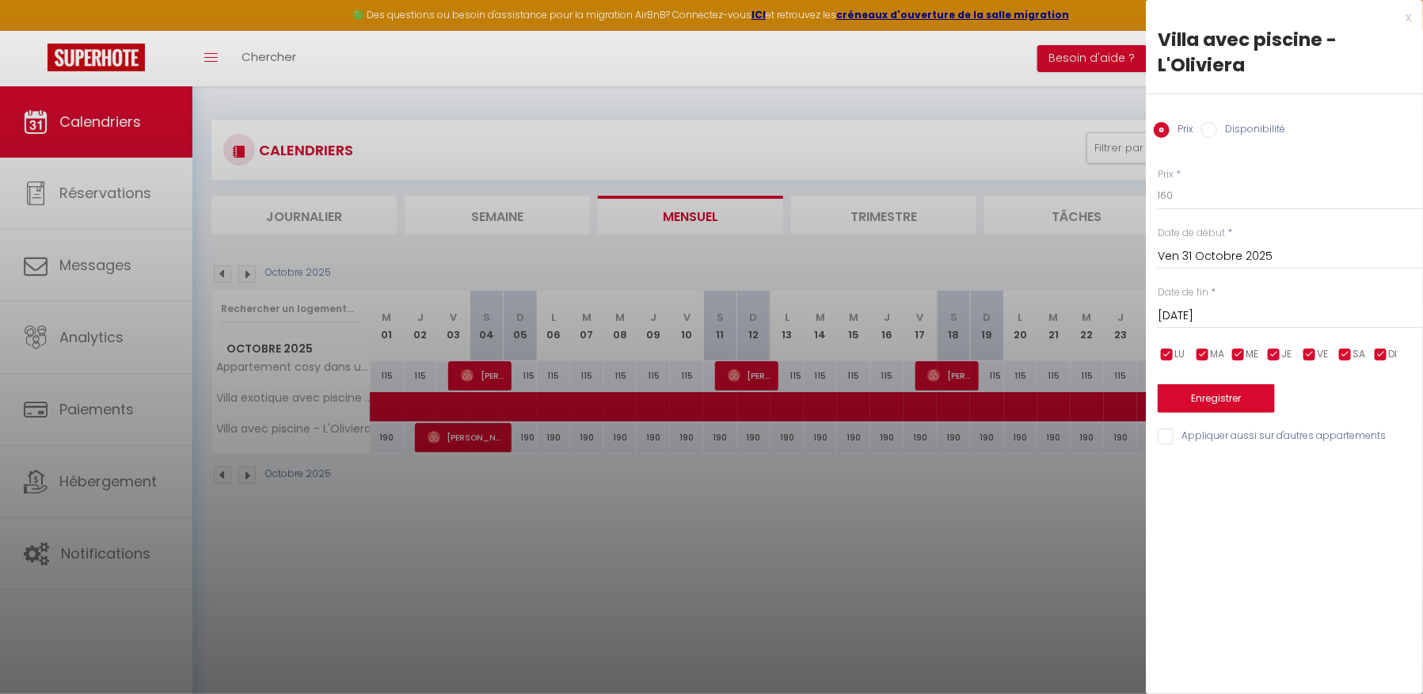
click at [1258, 314] on input "[DATE]" at bounding box center [1290, 316] width 265 height 21
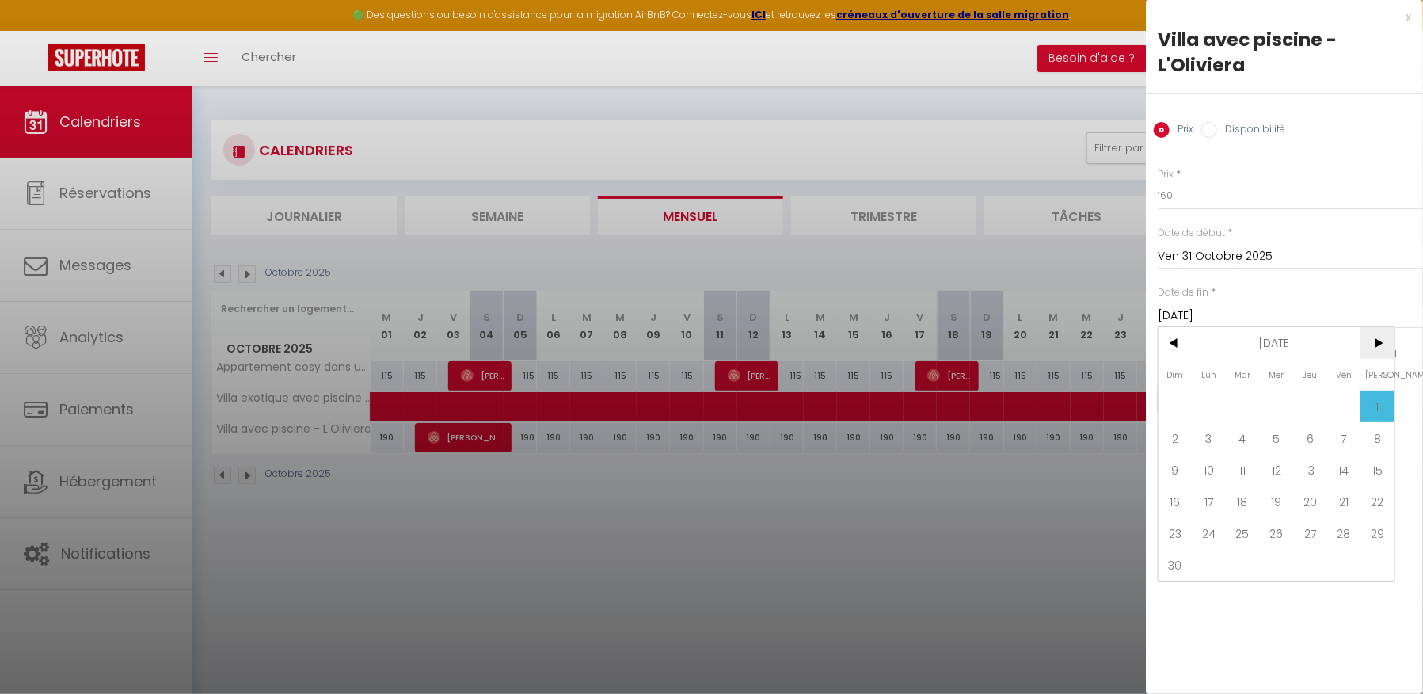
click at [1367, 338] on span ">" at bounding box center [1378, 343] width 34 height 32
click at [1315, 466] on span "18" at bounding box center [1310, 470] width 34 height 32
type input "Jeu 18 Décembre 2025"
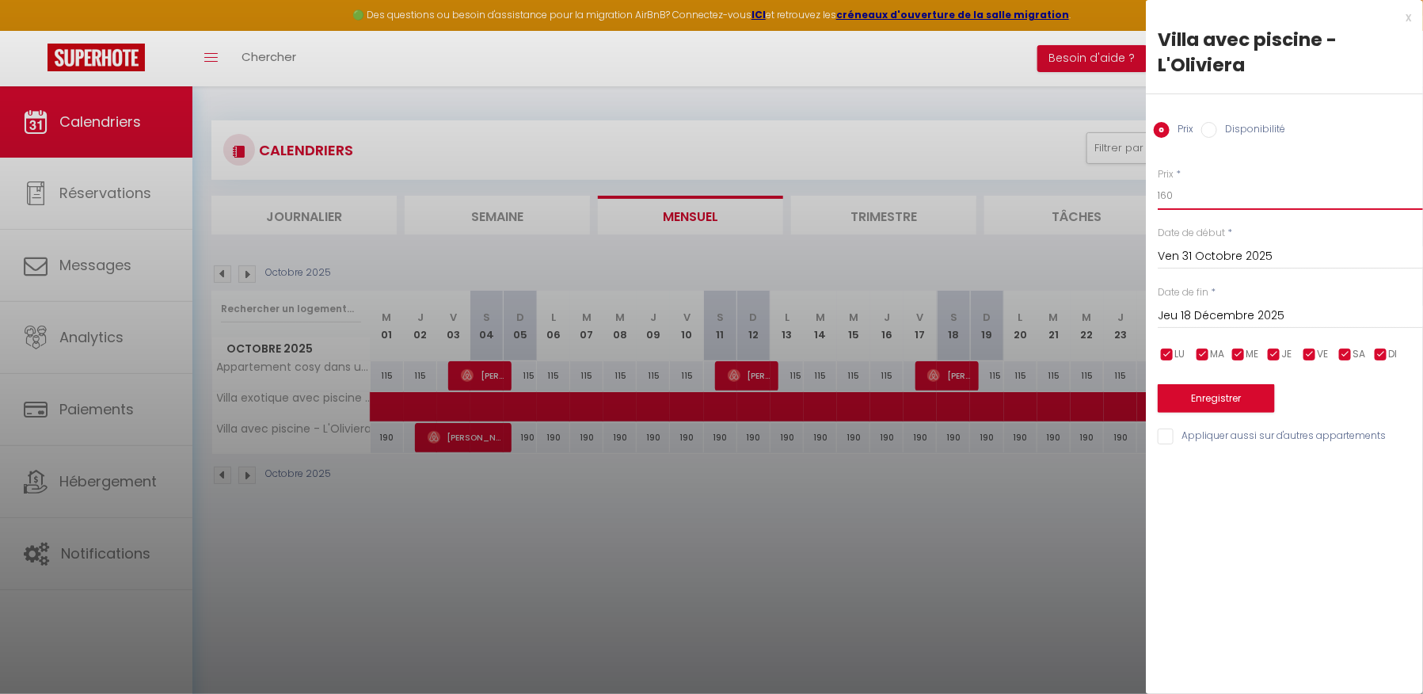
click at [1180, 197] on input "160" at bounding box center [1290, 195] width 265 height 29
type input "190"
click at [1206, 396] on button "Enregistrer" at bounding box center [1216, 398] width 117 height 29
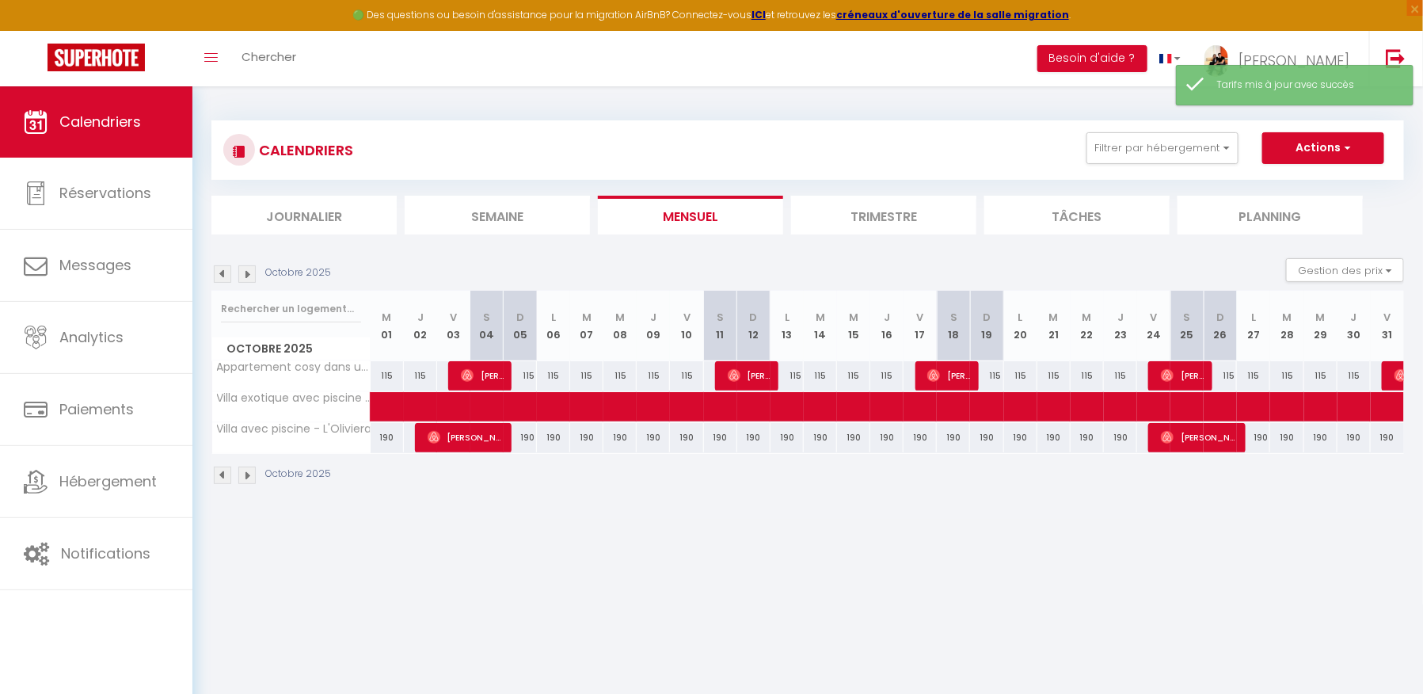
click at [248, 270] on img at bounding box center [246, 273] width 17 height 17
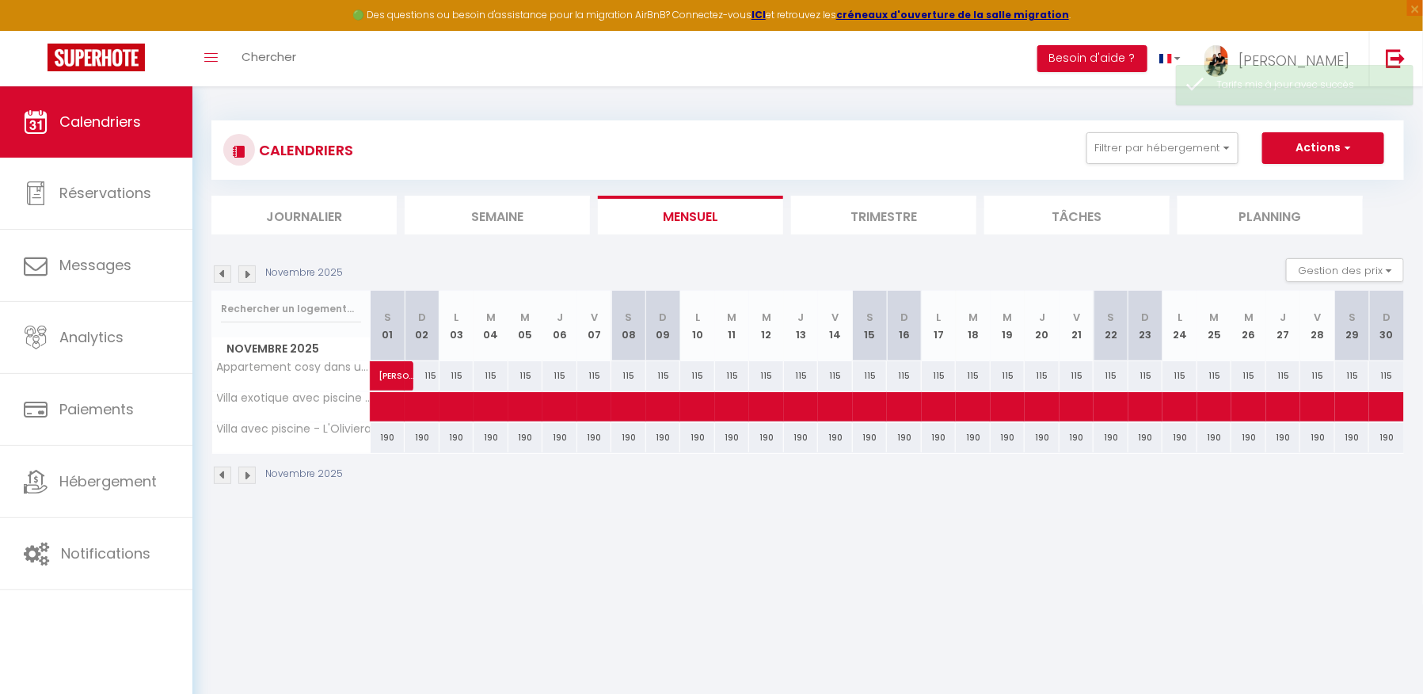
click at [248, 270] on img at bounding box center [246, 273] width 17 height 17
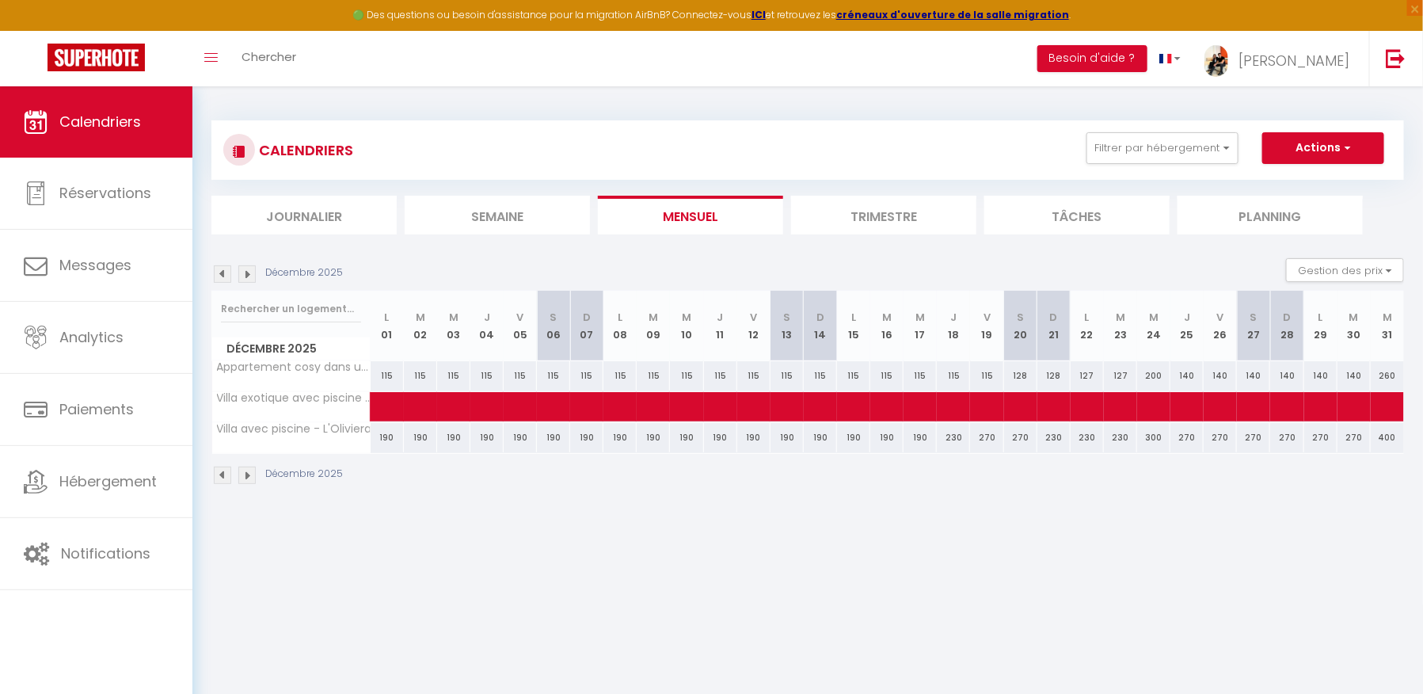
click at [248, 270] on img at bounding box center [246, 273] width 17 height 17
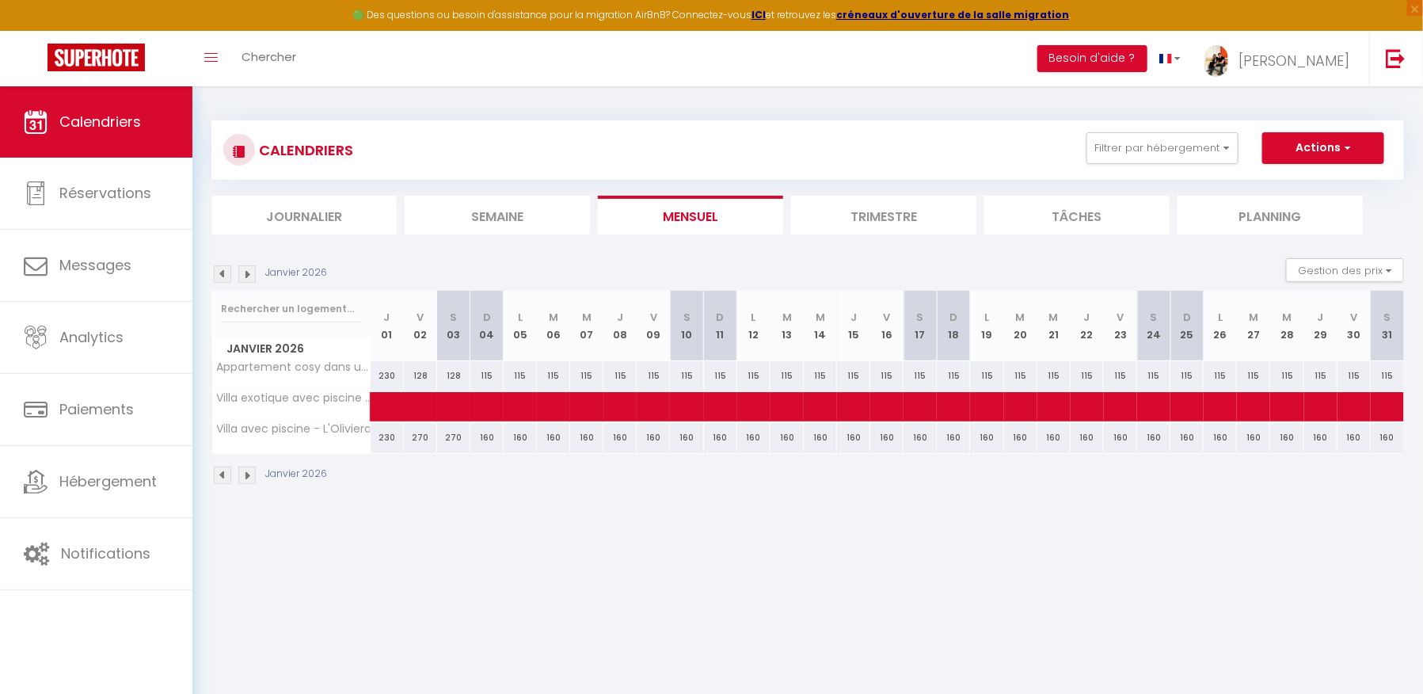
click at [486, 436] on div "160" at bounding box center [487, 437] width 33 height 29
type input "160"
type input "Dim 04 Janvier 2026"
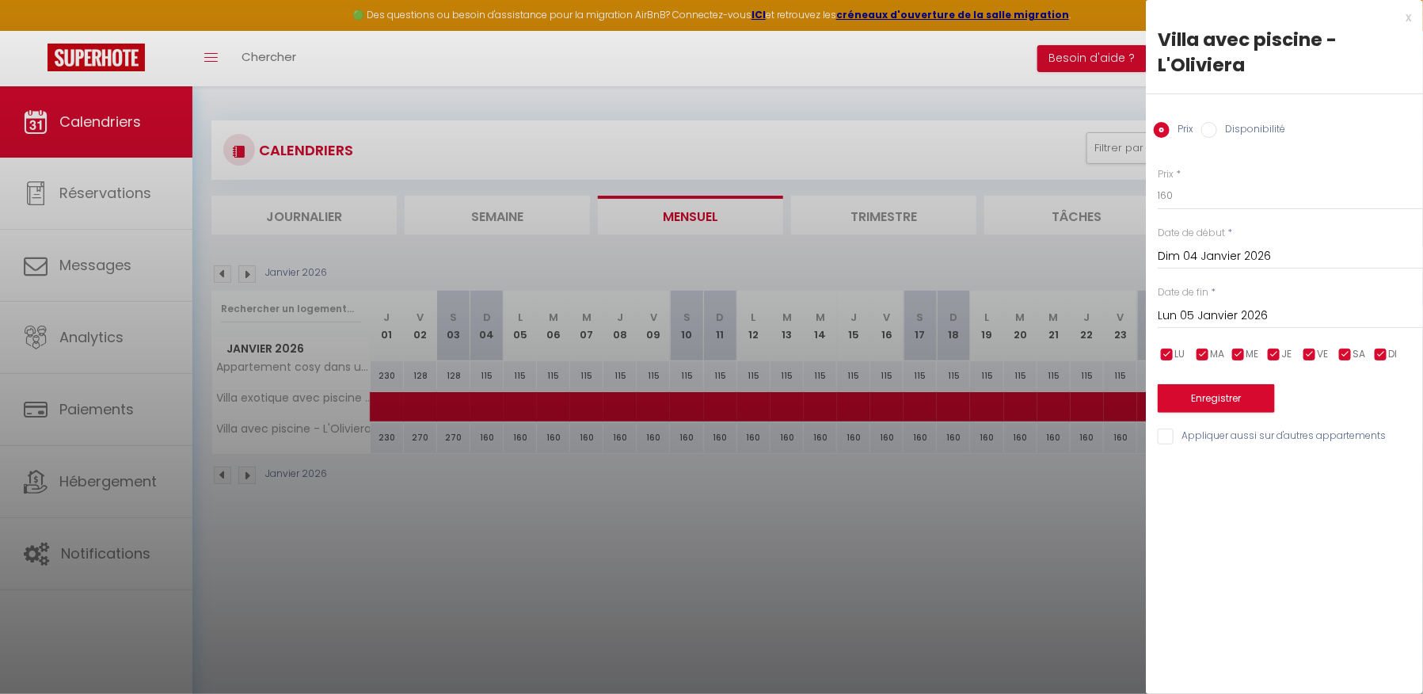
click at [1209, 312] on input "Lun 05 Janvier 2026" at bounding box center [1290, 316] width 265 height 21
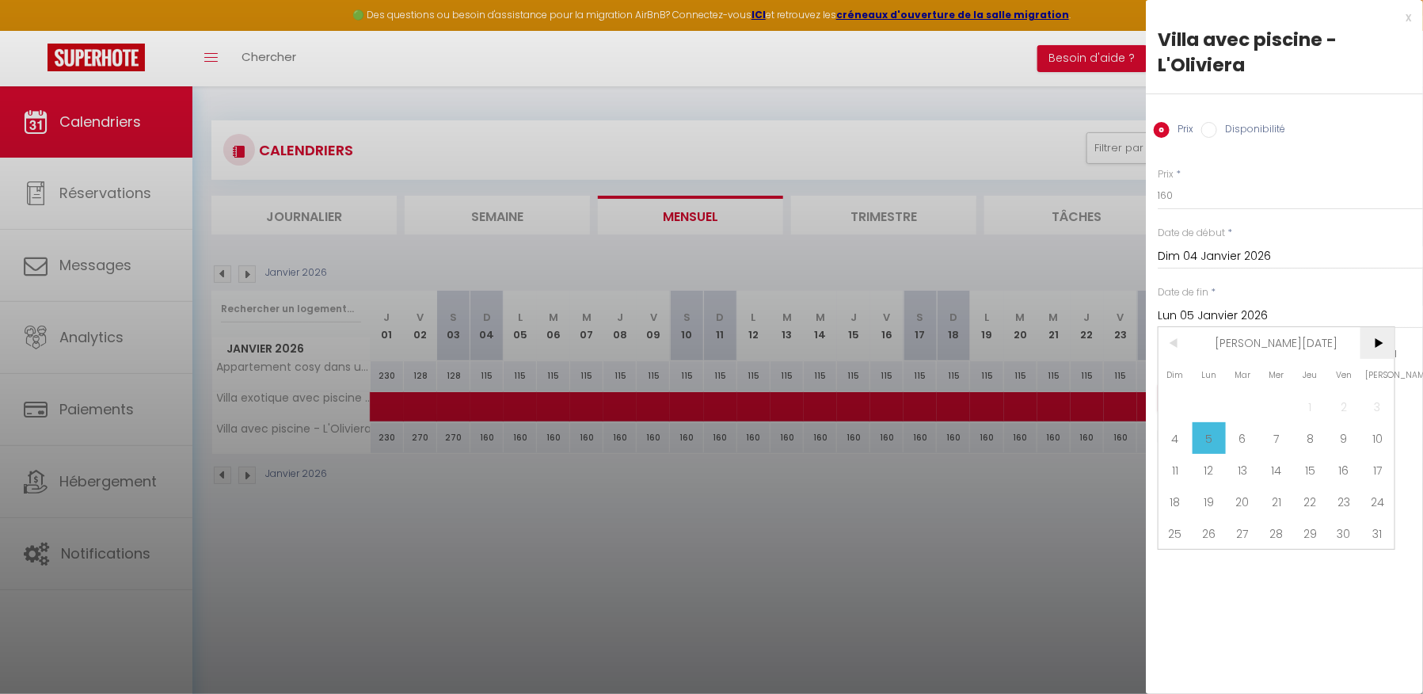
click at [1381, 346] on span ">" at bounding box center [1378, 343] width 34 height 32
click at [1248, 531] on span "31" at bounding box center [1243, 533] width 34 height 32
type input "[DATE]"
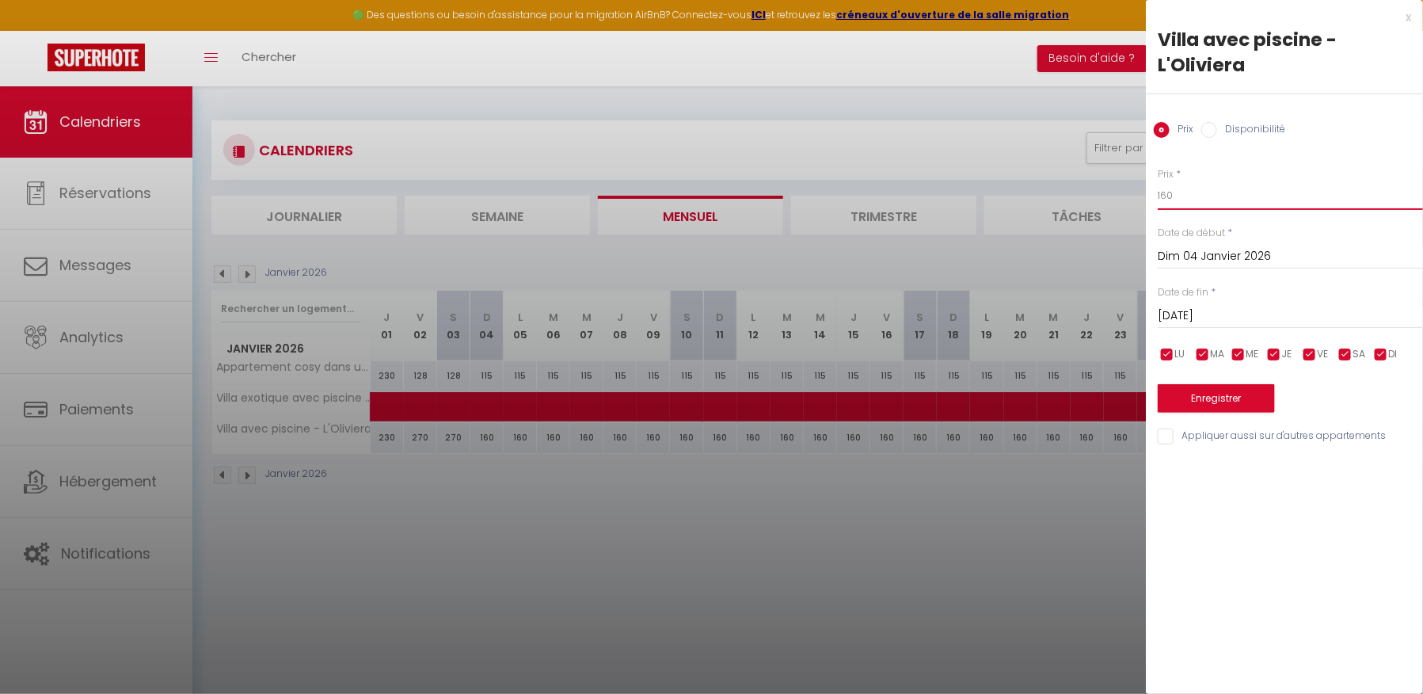
click at [1196, 192] on input "160" at bounding box center [1290, 195] width 265 height 29
type input "190"
click at [1189, 404] on button "Enregistrer" at bounding box center [1216, 398] width 117 height 29
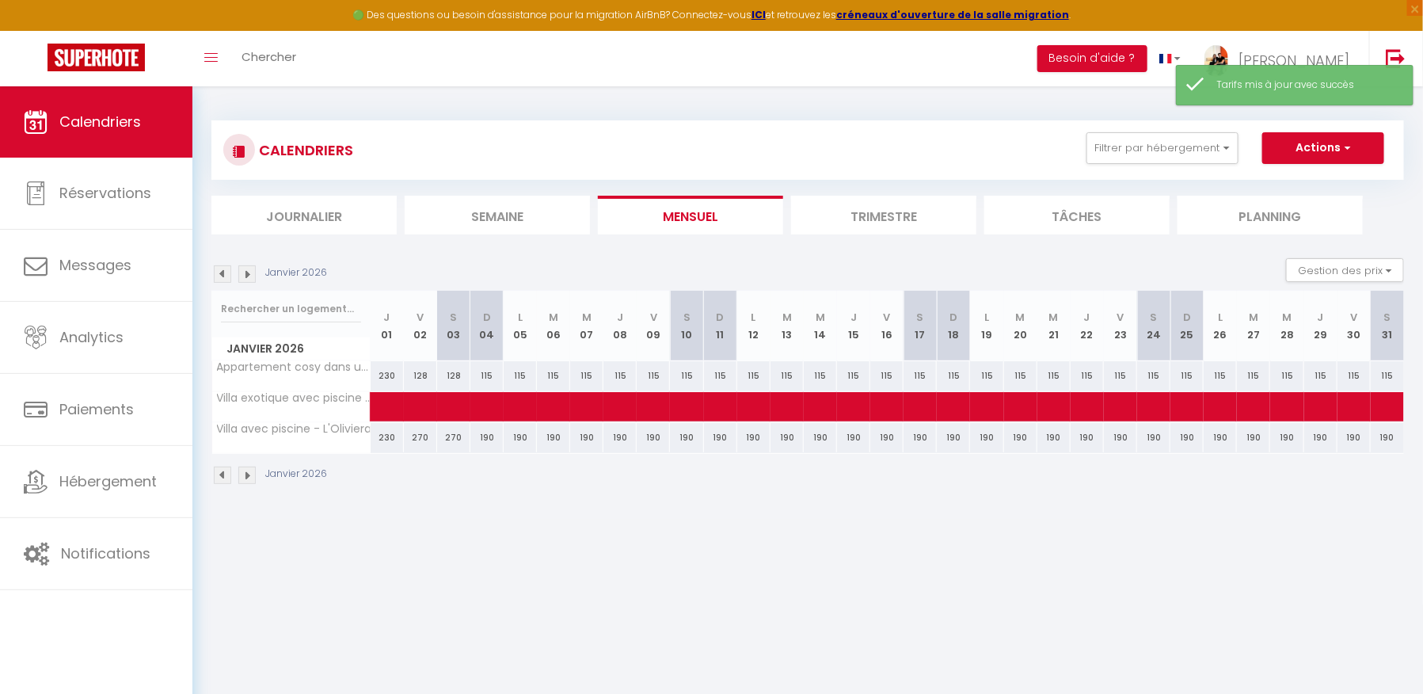
click at [253, 276] on img at bounding box center [246, 273] width 17 height 17
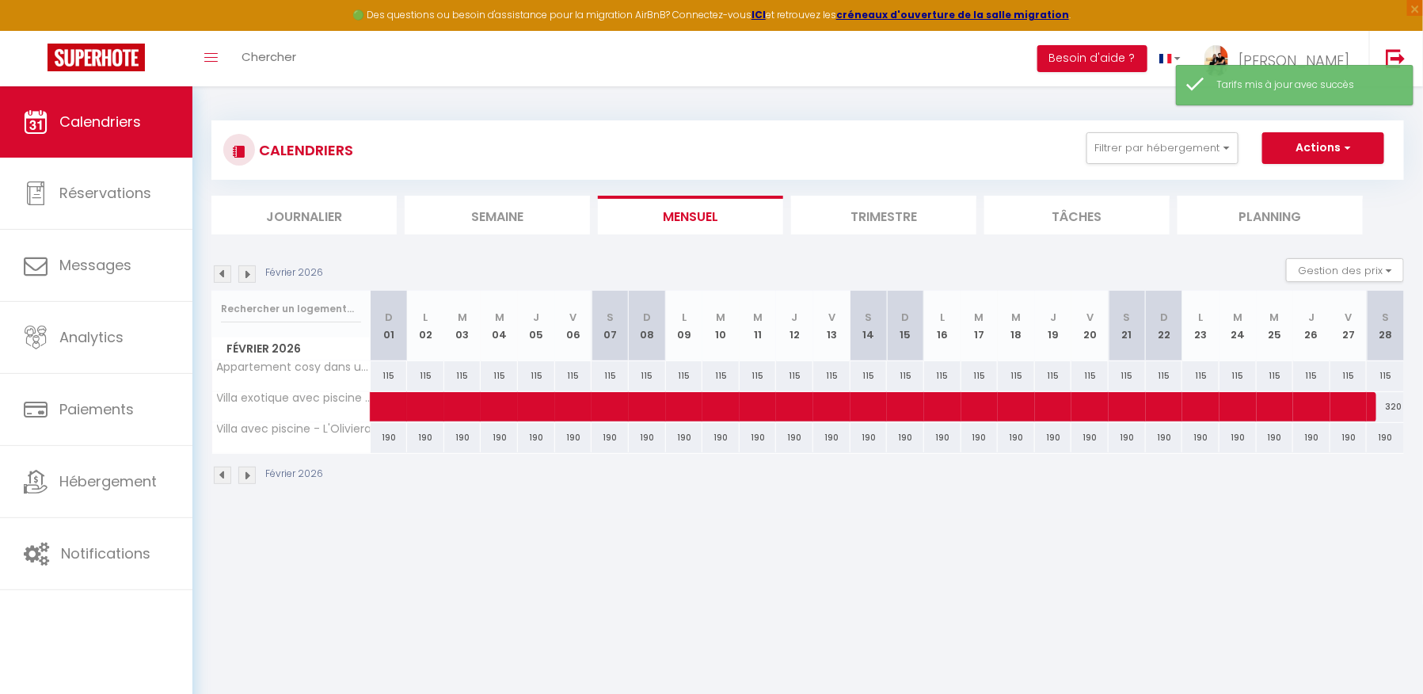
click at [253, 276] on img at bounding box center [246, 273] width 17 height 17
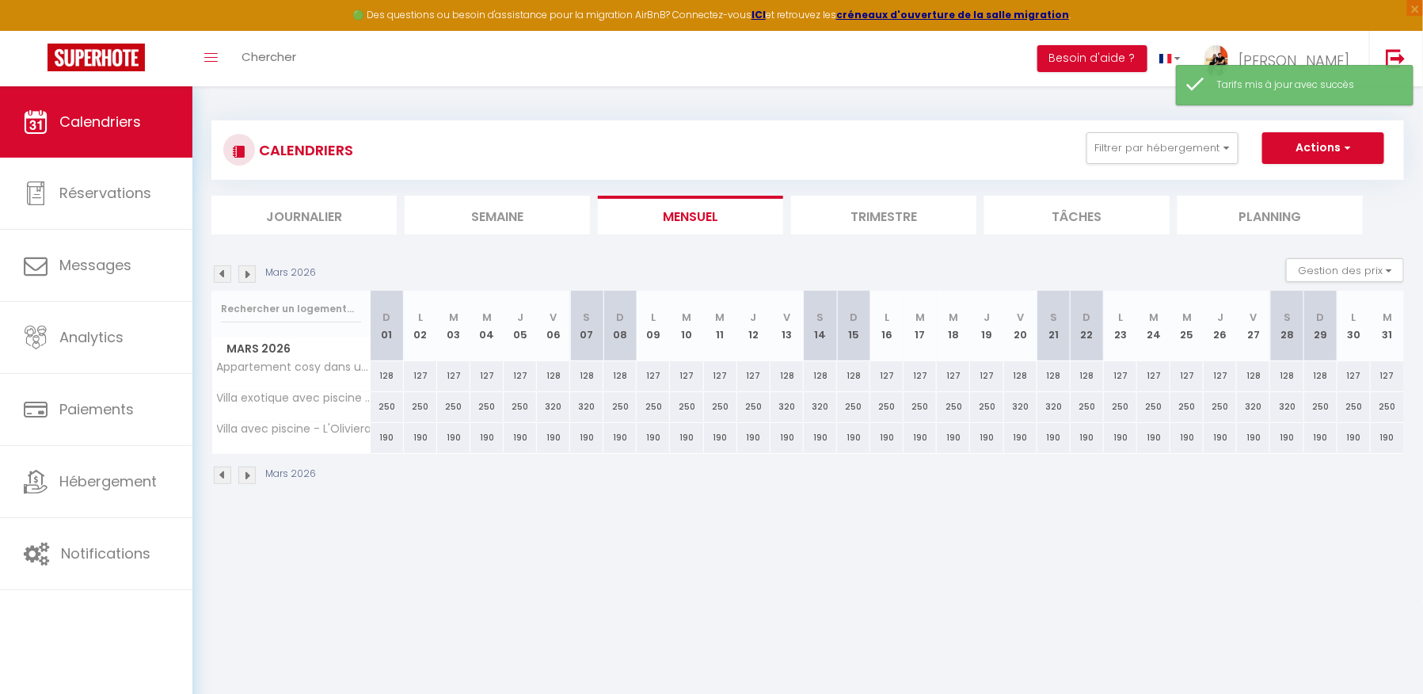
click at [253, 276] on img at bounding box center [246, 273] width 17 height 17
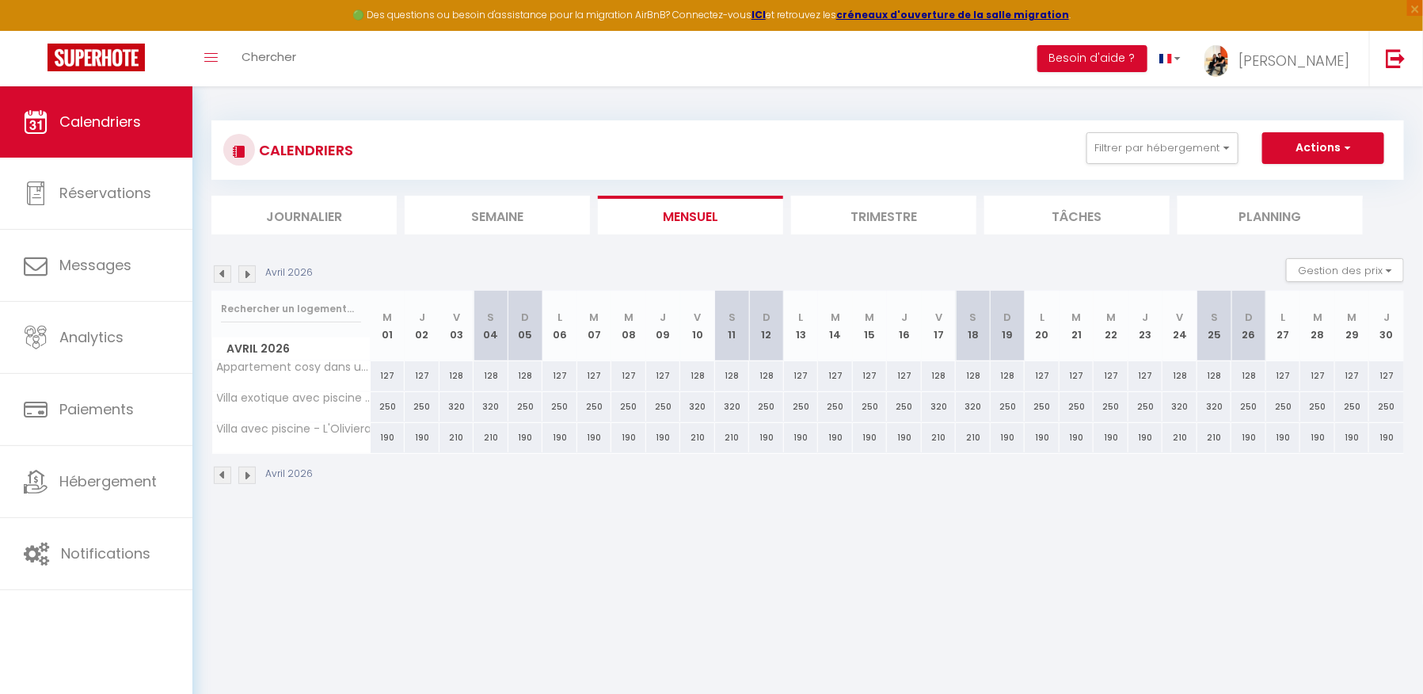
click at [253, 276] on img at bounding box center [246, 273] width 17 height 17
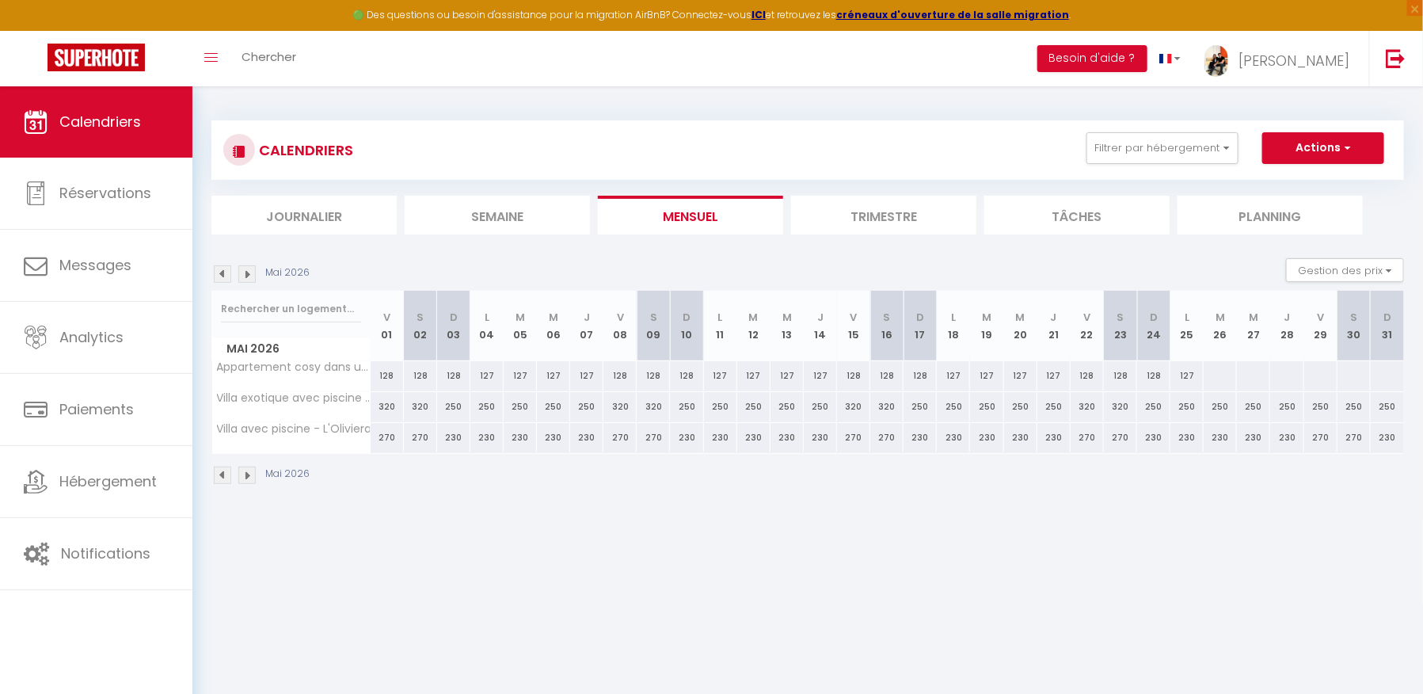
click at [253, 276] on img at bounding box center [246, 273] width 17 height 17
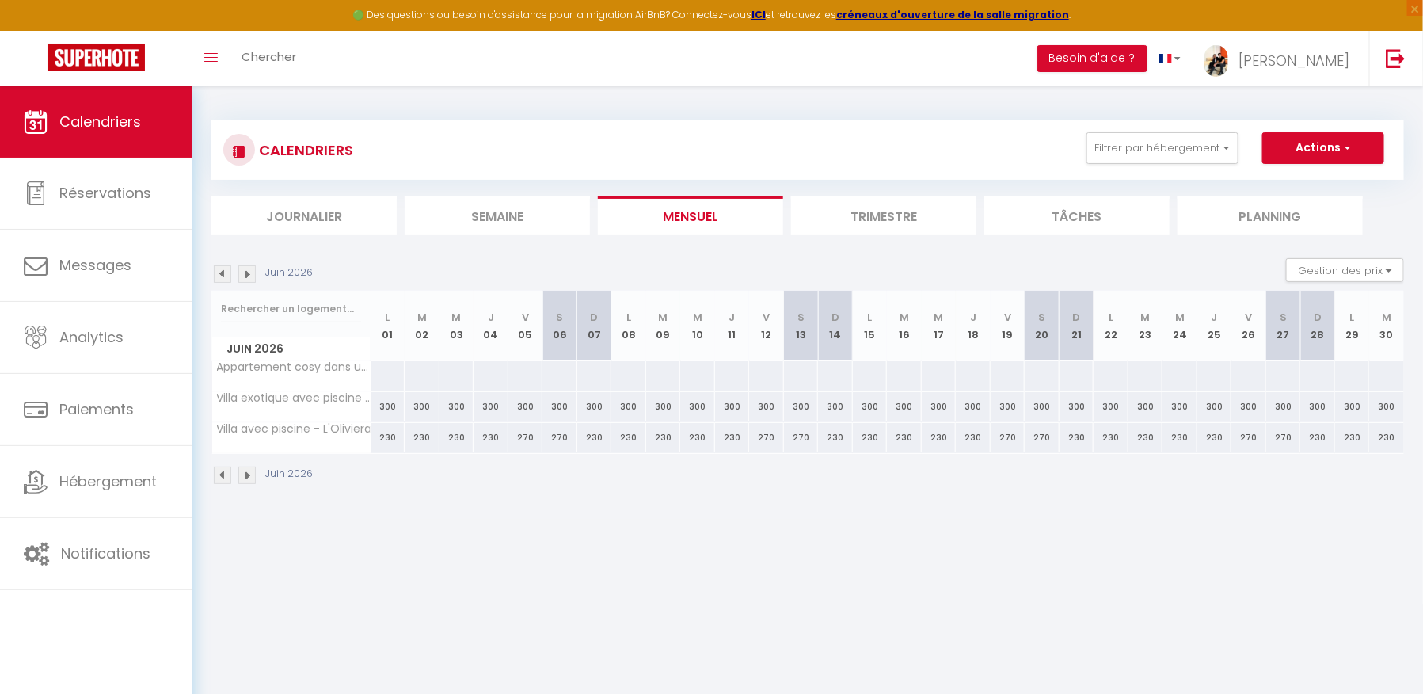
click at [253, 276] on img at bounding box center [246, 273] width 17 height 17
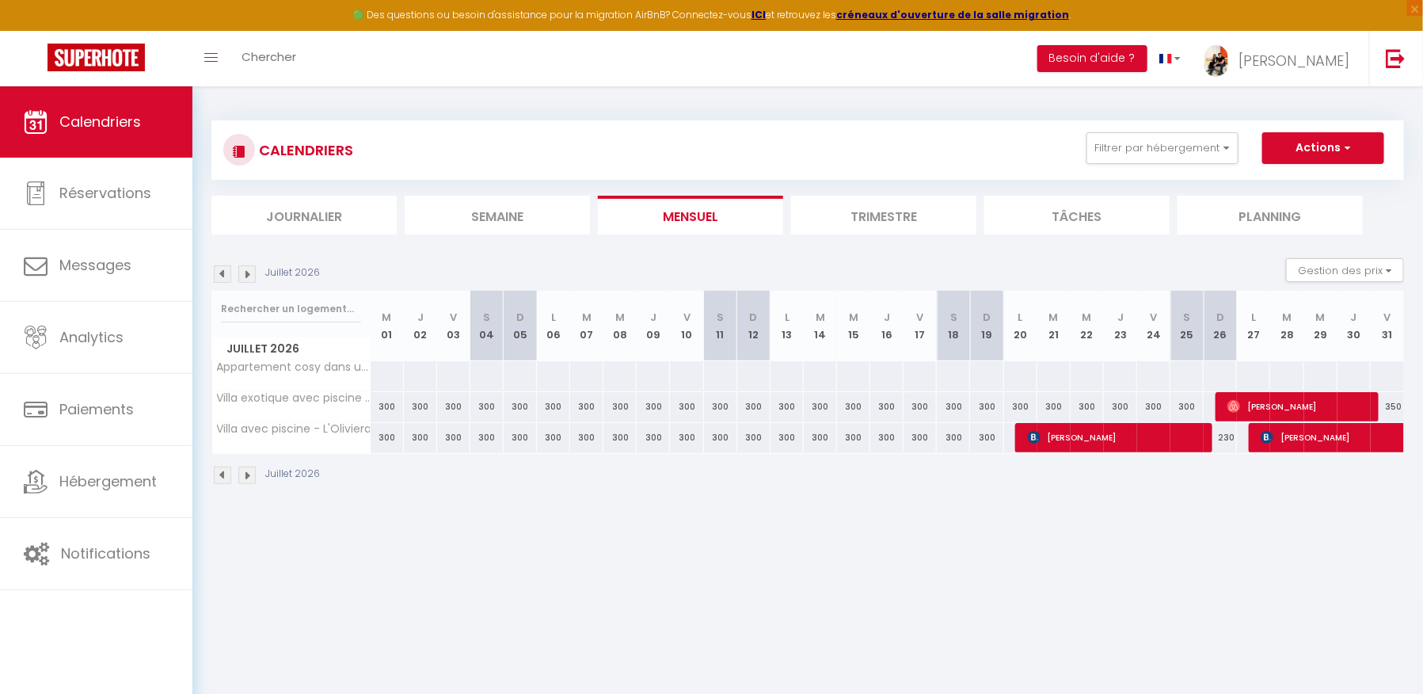
click at [253, 276] on img at bounding box center [246, 273] width 17 height 17
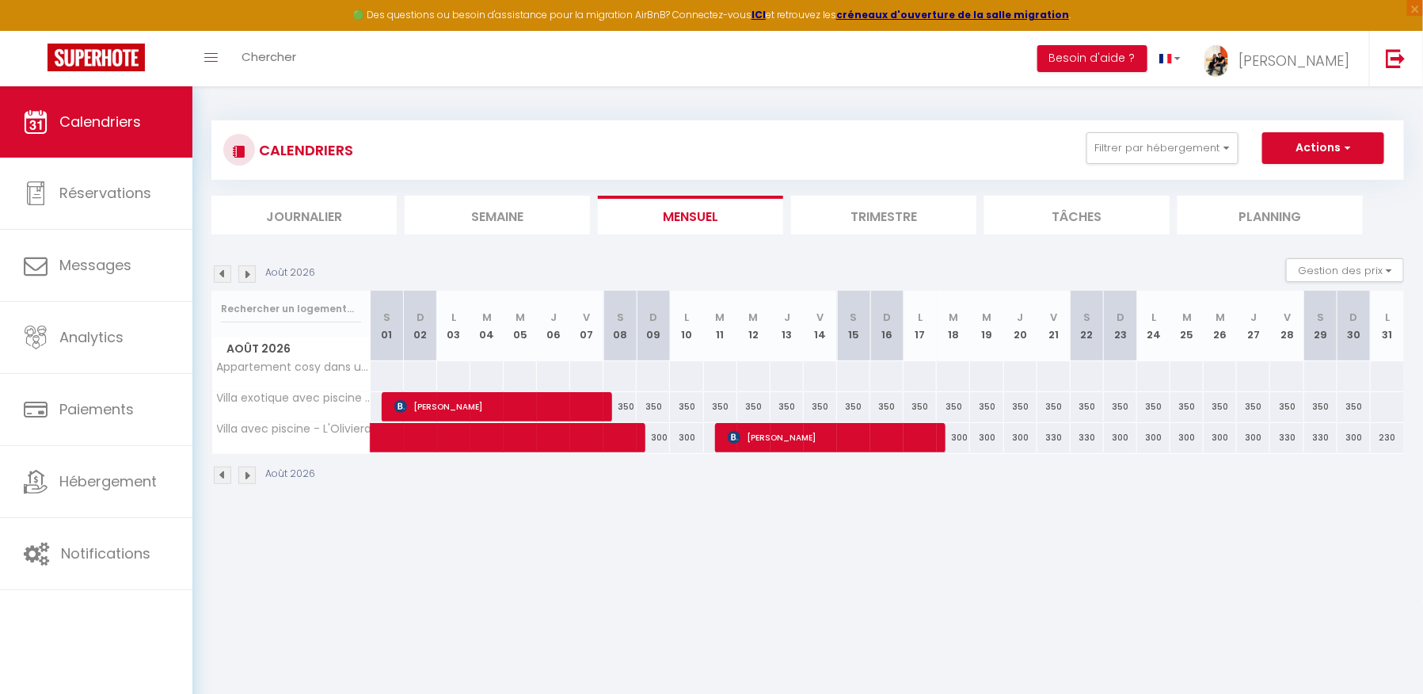
click at [215, 274] on img at bounding box center [222, 273] width 17 height 17
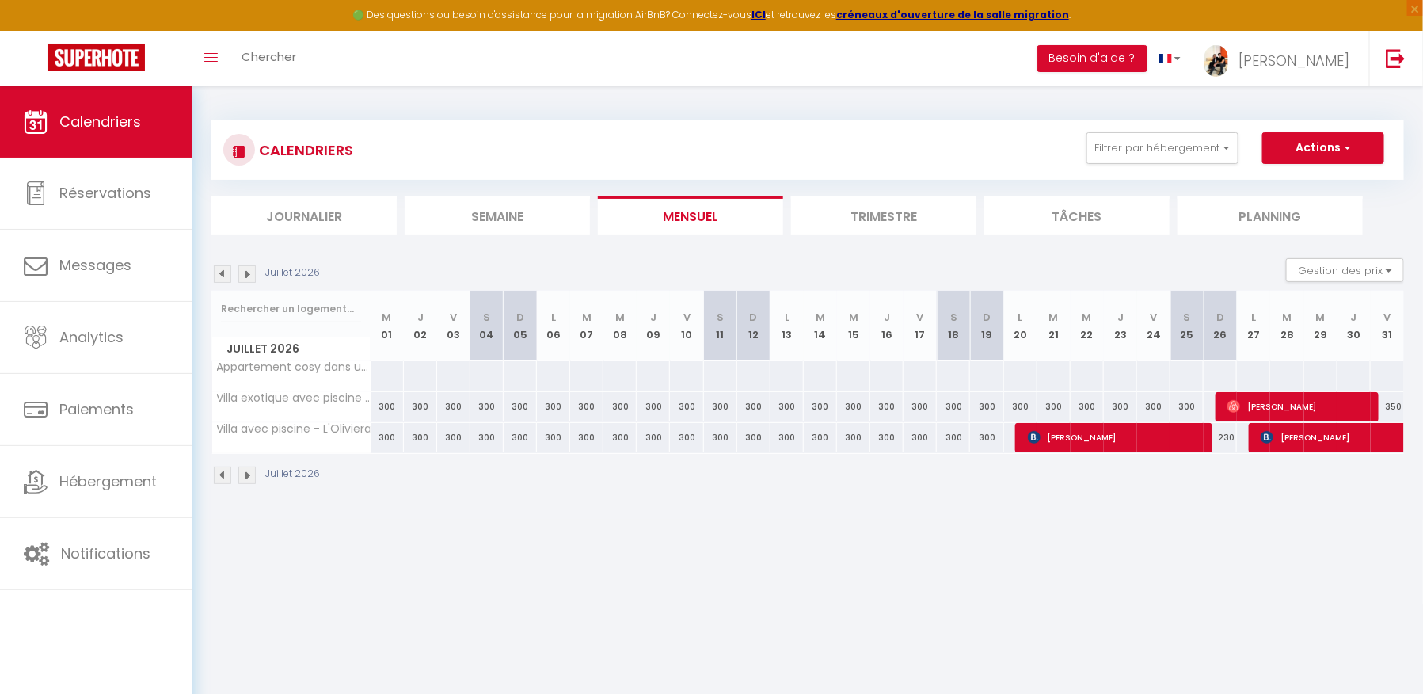
click at [215, 274] on img at bounding box center [222, 273] width 17 height 17
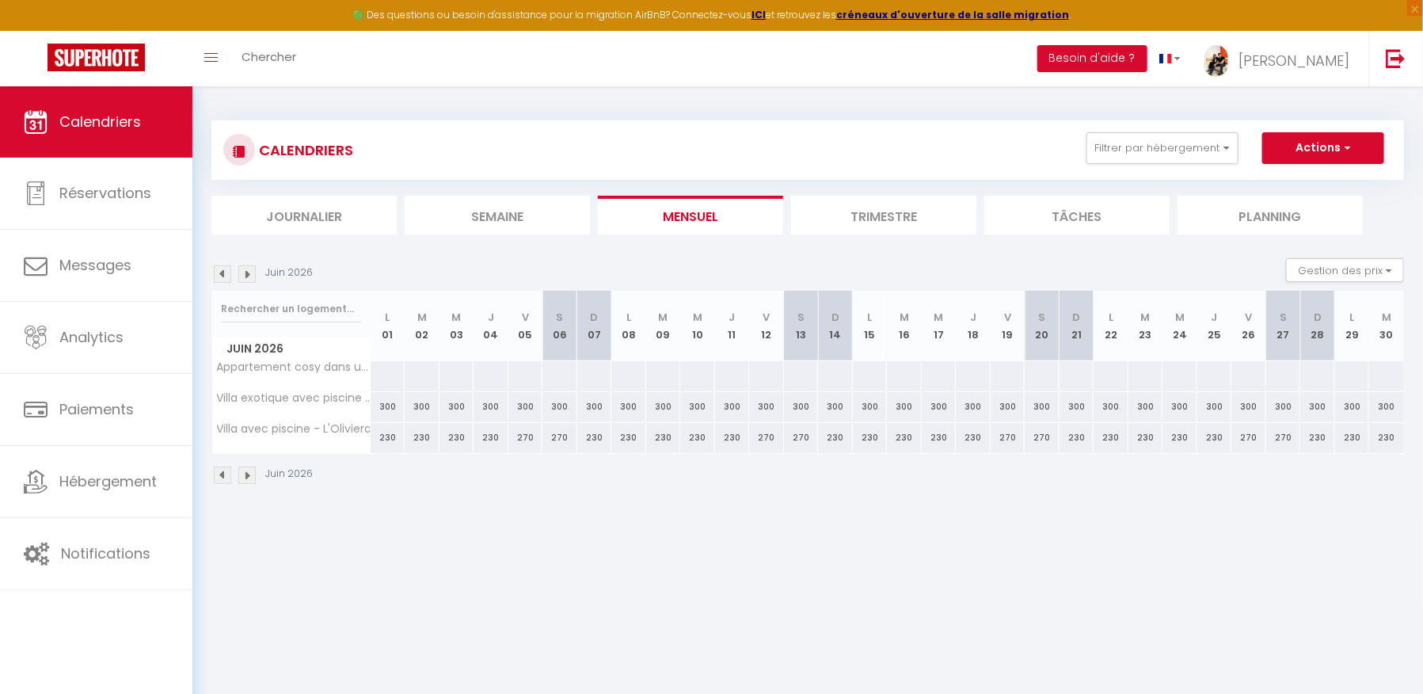
click at [215, 274] on img at bounding box center [222, 273] width 17 height 17
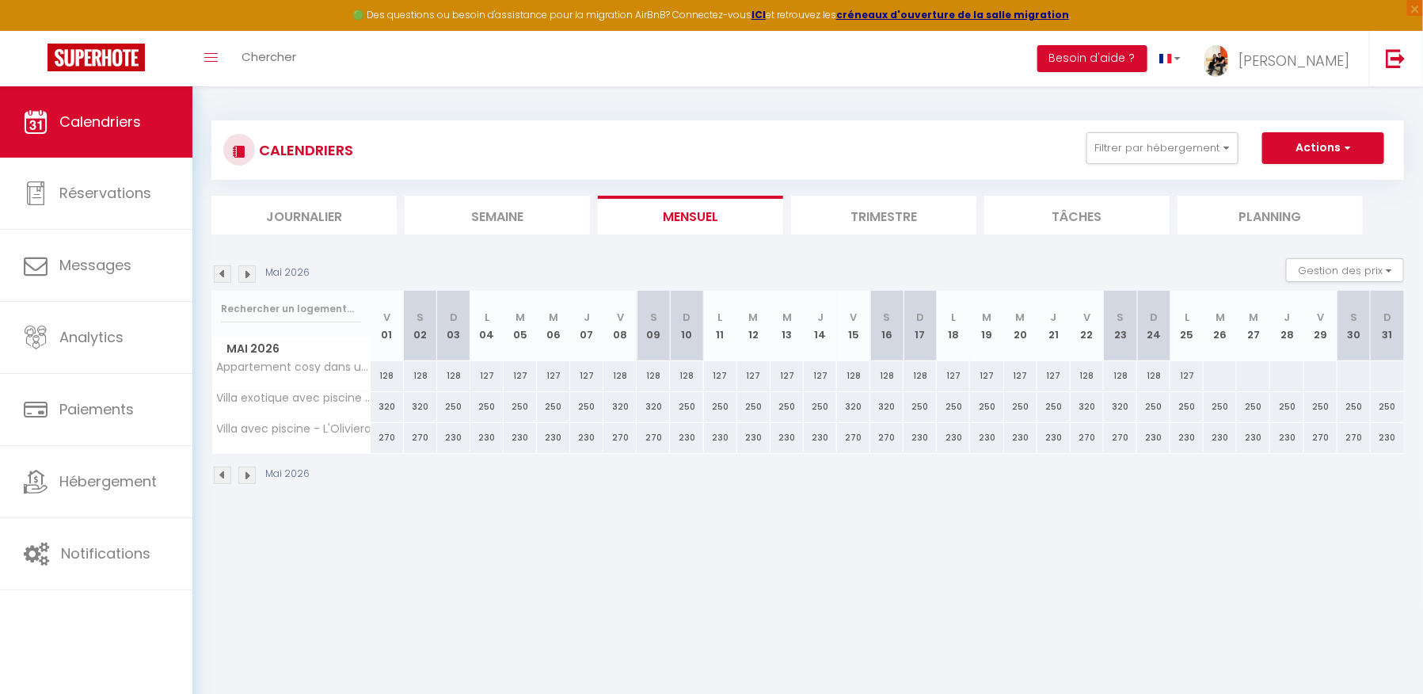
click at [215, 274] on img at bounding box center [222, 273] width 17 height 17
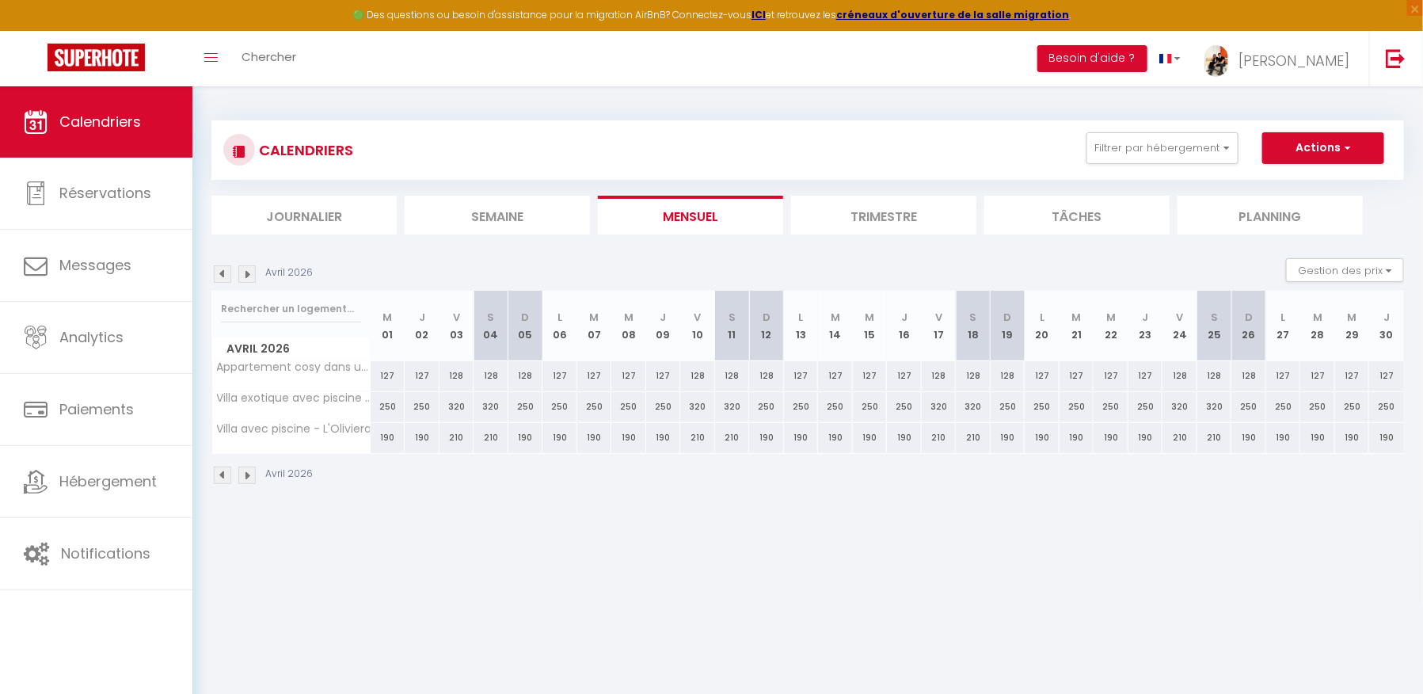
click at [215, 274] on img at bounding box center [222, 273] width 17 height 17
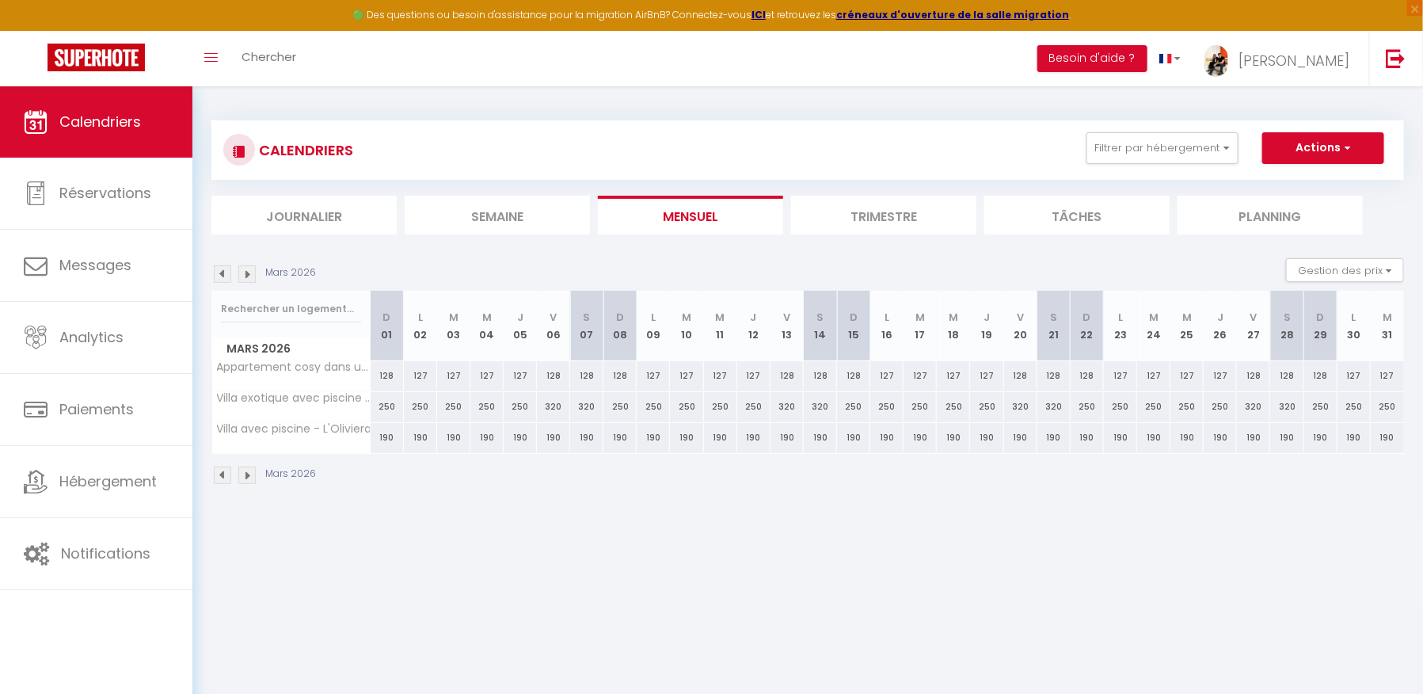
click at [215, 274] on img at bounding box center [222, 273] width 17 height 17
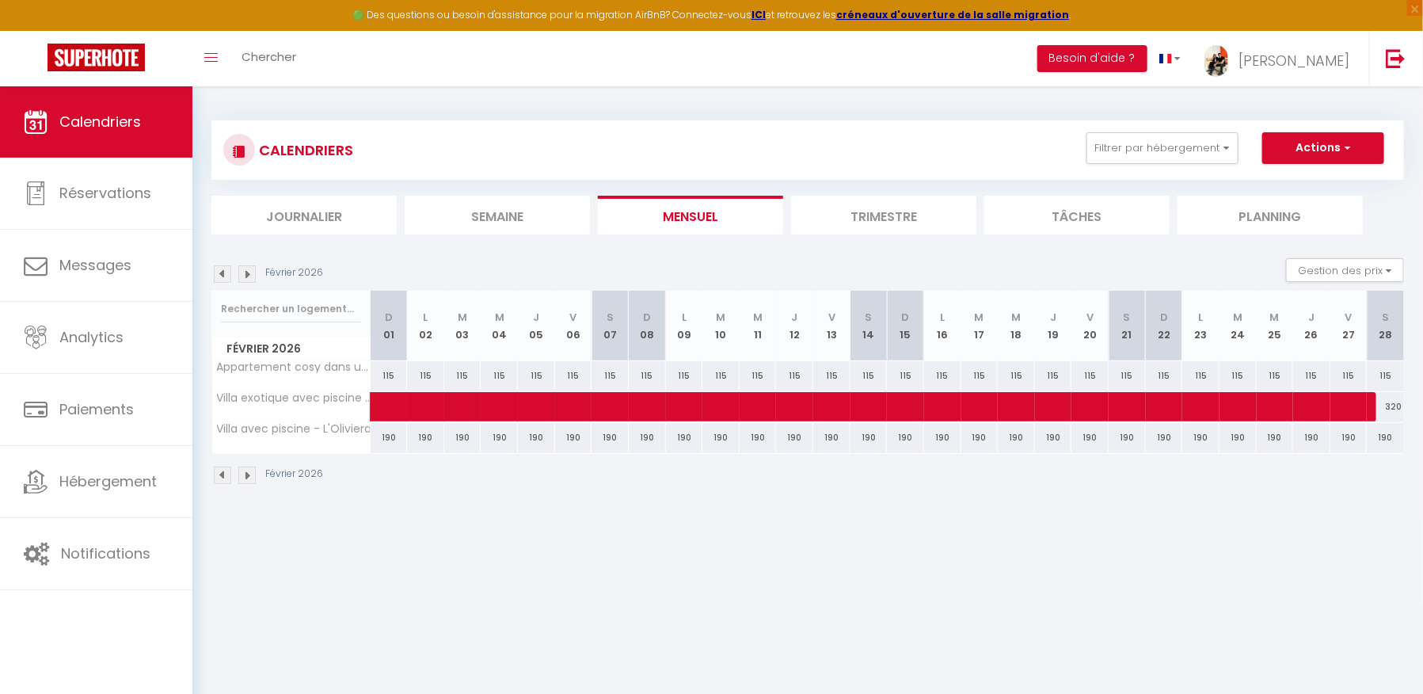
click at [215, 274] on img at bounding box center [222, 273] width 17 height 17
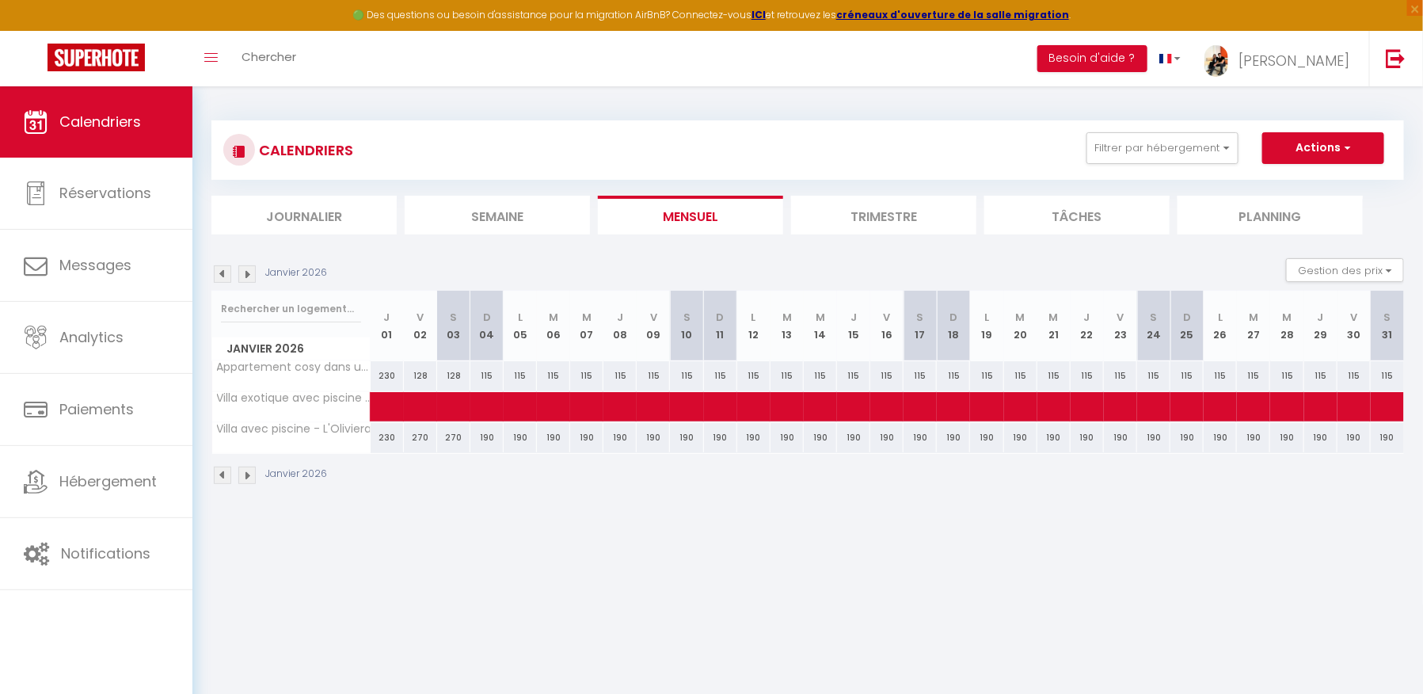
click at [215, 274] on img at bounding box center [222, 273] width 17 height 17
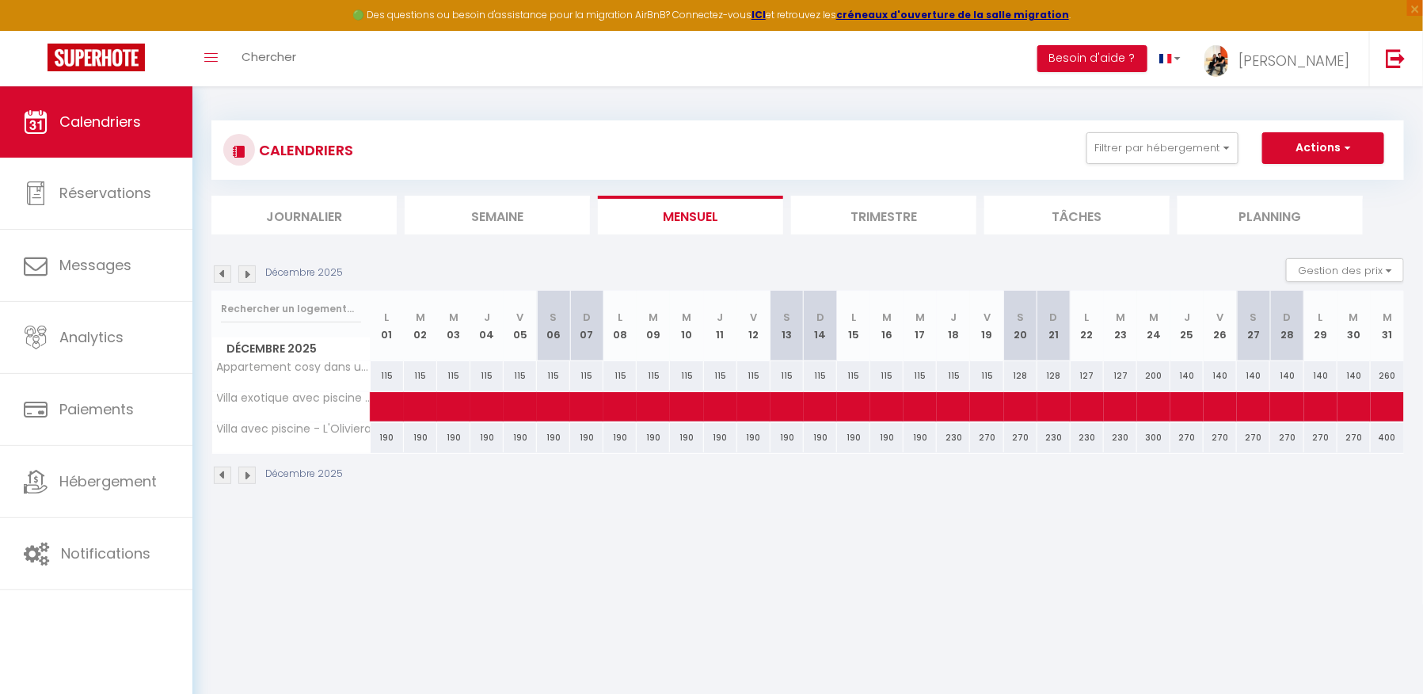
click at [215, 274] on img at bounding box center [222, 273] width 17 height 17
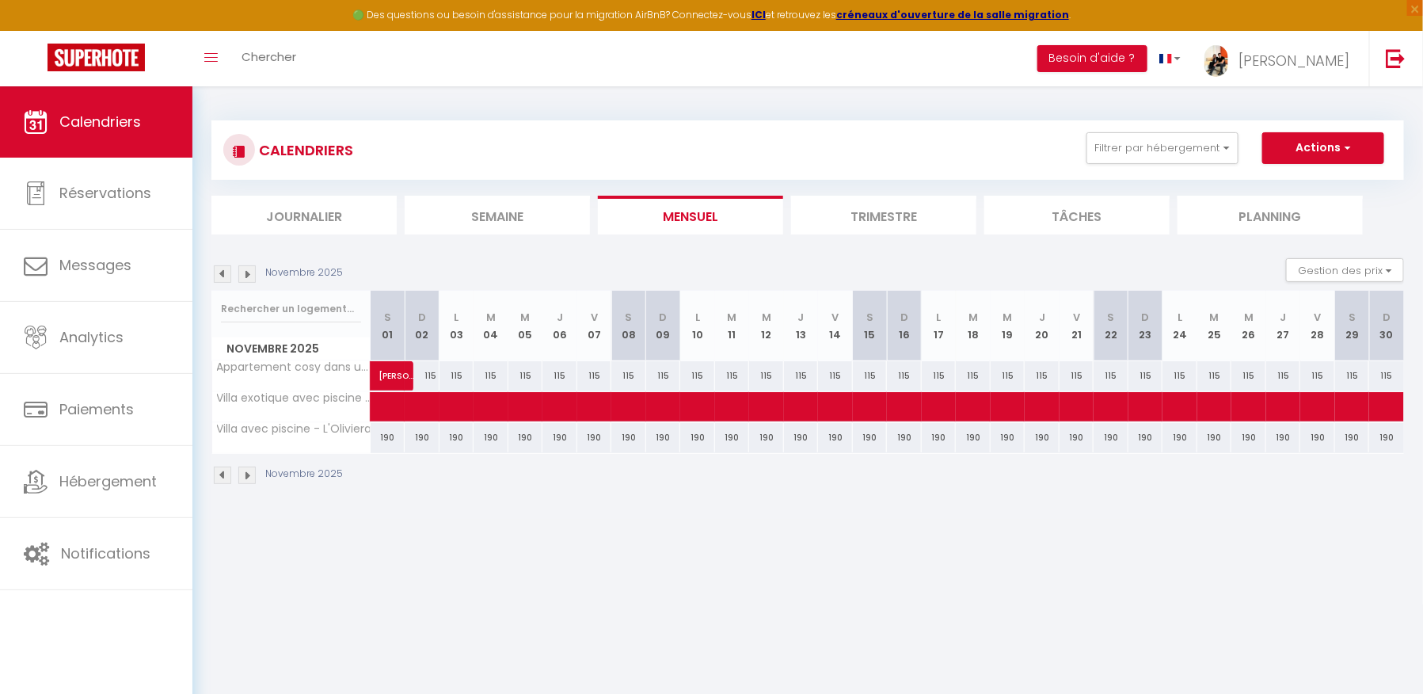
click at [215, 274] on img at bounding box center [222, 273] width 17 height 17
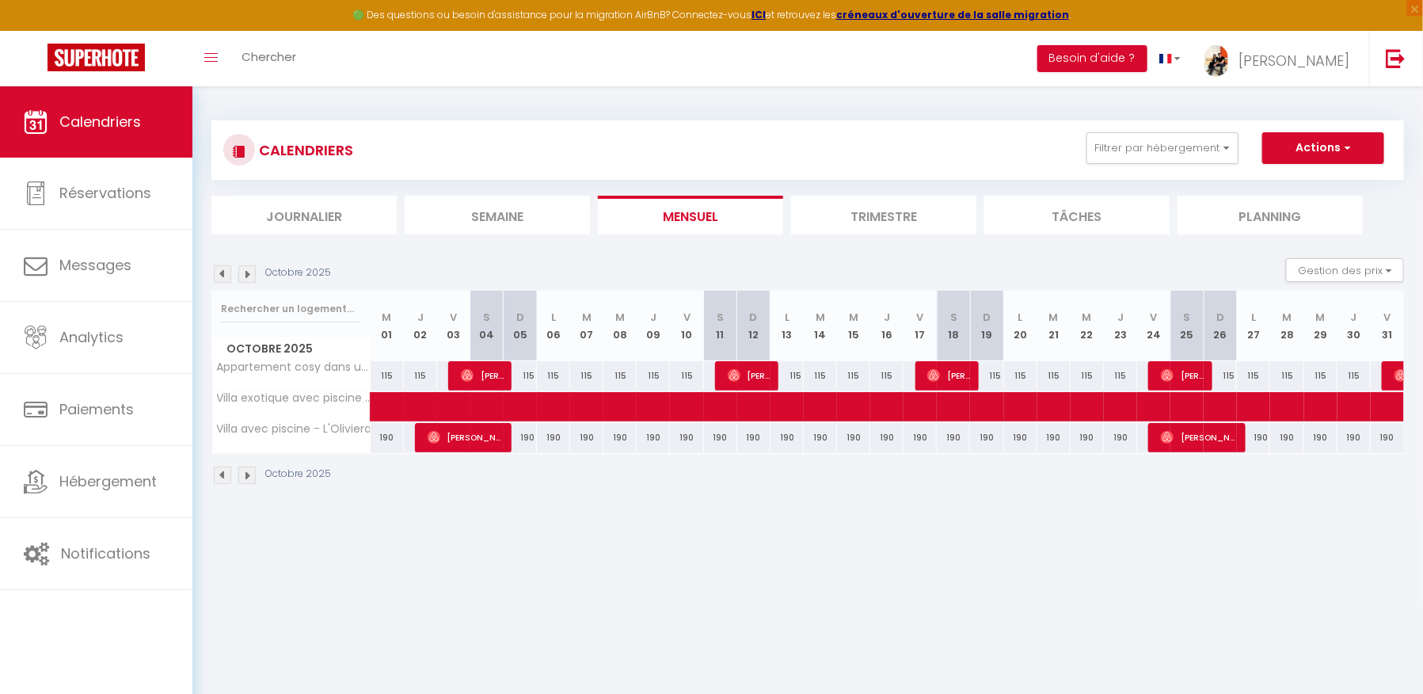
click at [215, 274] on img at bounding box center [222, 273] width 17 height 17
